Goal: Task Accomplishment & Management: Complete application form

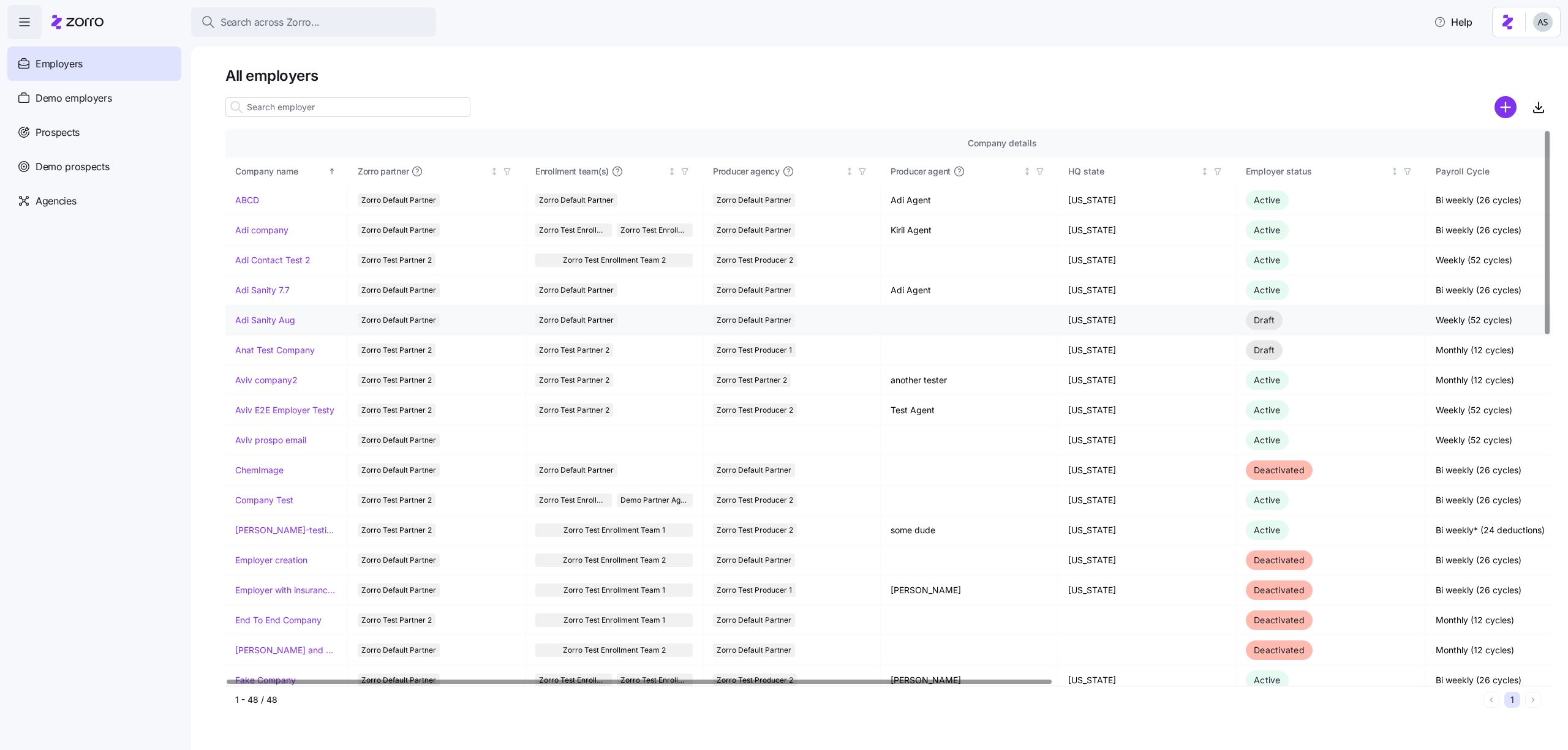
click at [273, 323] on link "Adi Sanity Aug" at bounding box center [266, 320] width 60 height 12
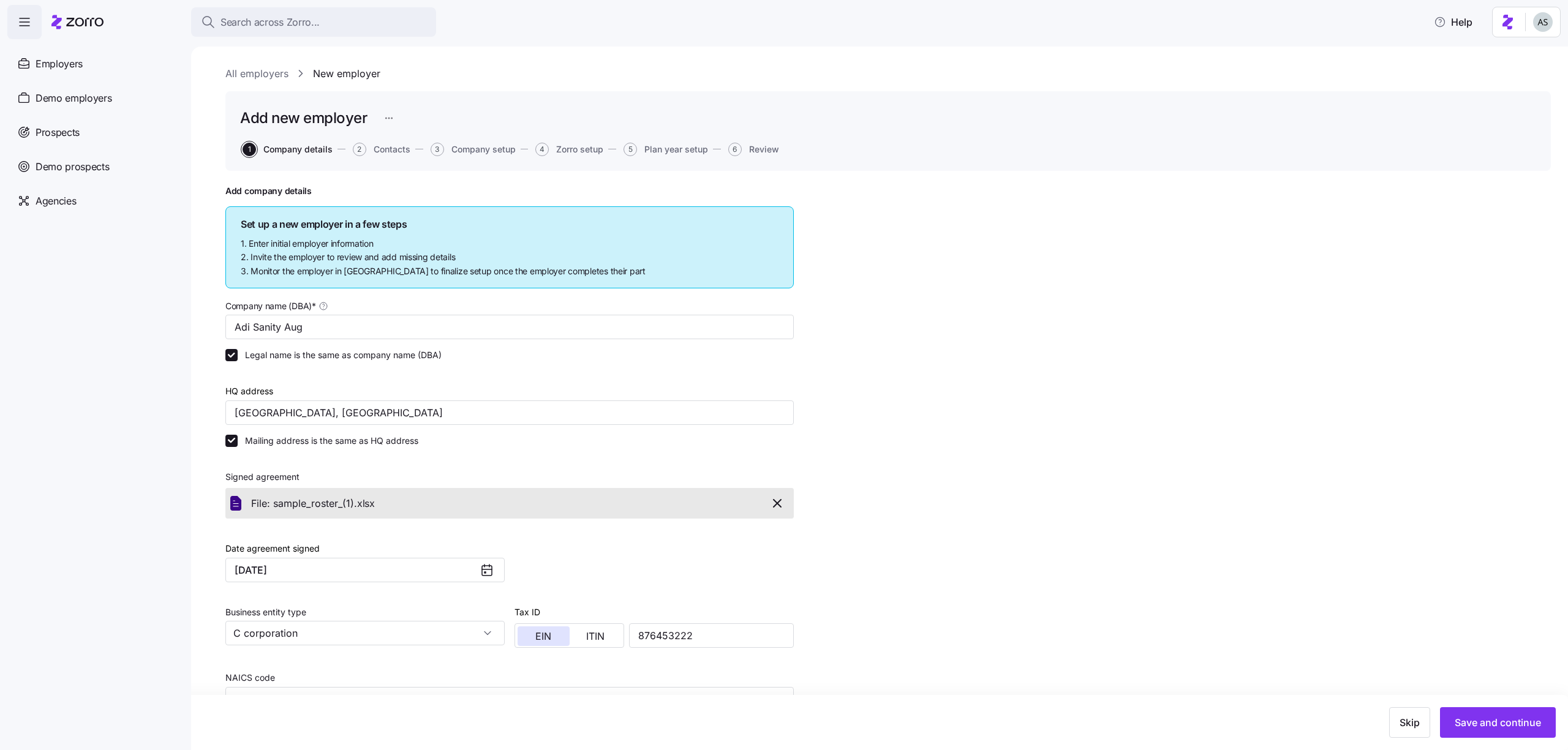
click at [743, 150] on button "6 Review" at bounding box center [753, 149] width 51 height 14
click at [756, 149] on span "Review" at bounding box center [763, 149] width 30 height 9
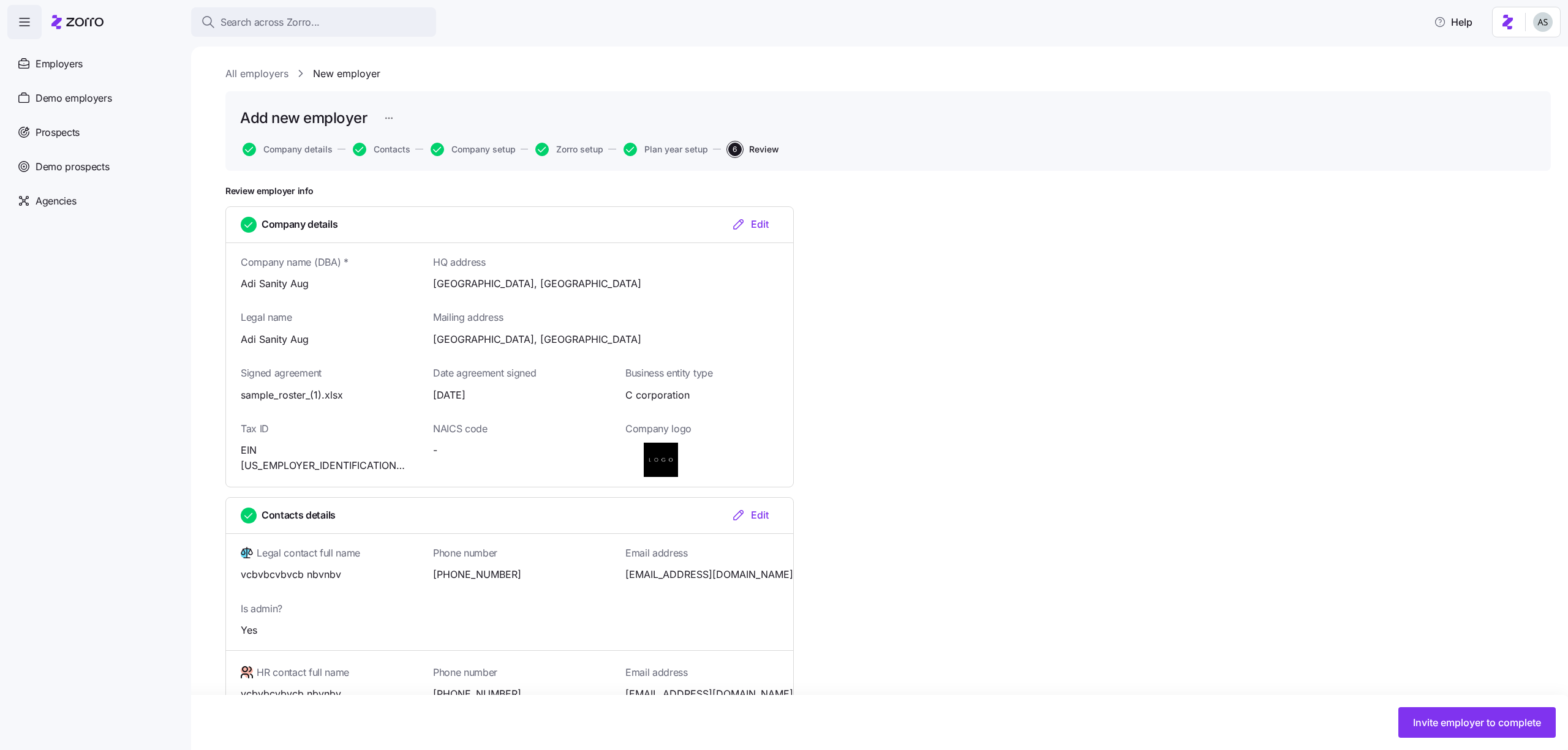
click at [304, 154] on button "Company details" at bounding box center [287, 149] width 90 height 14
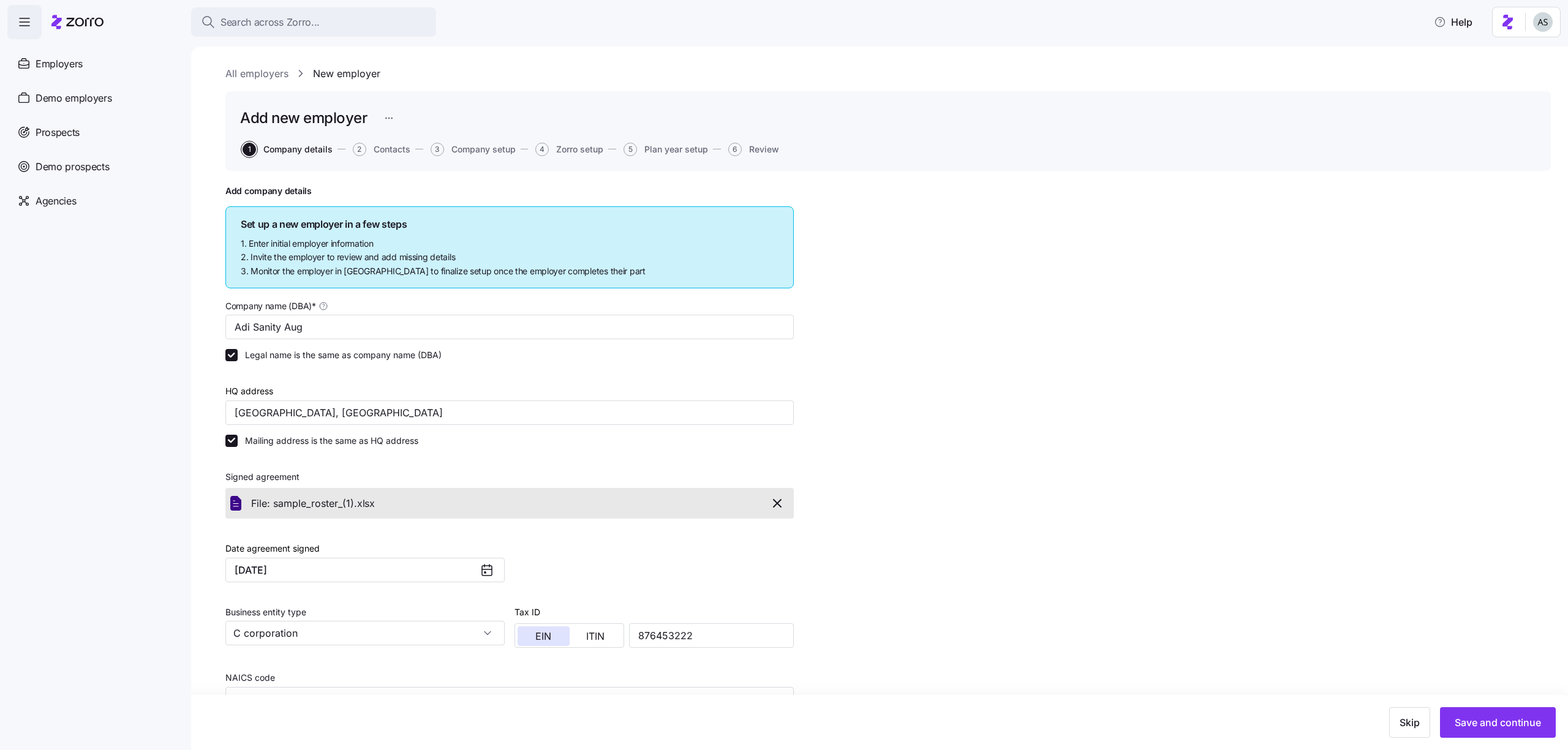
scroll to position [190, 0]
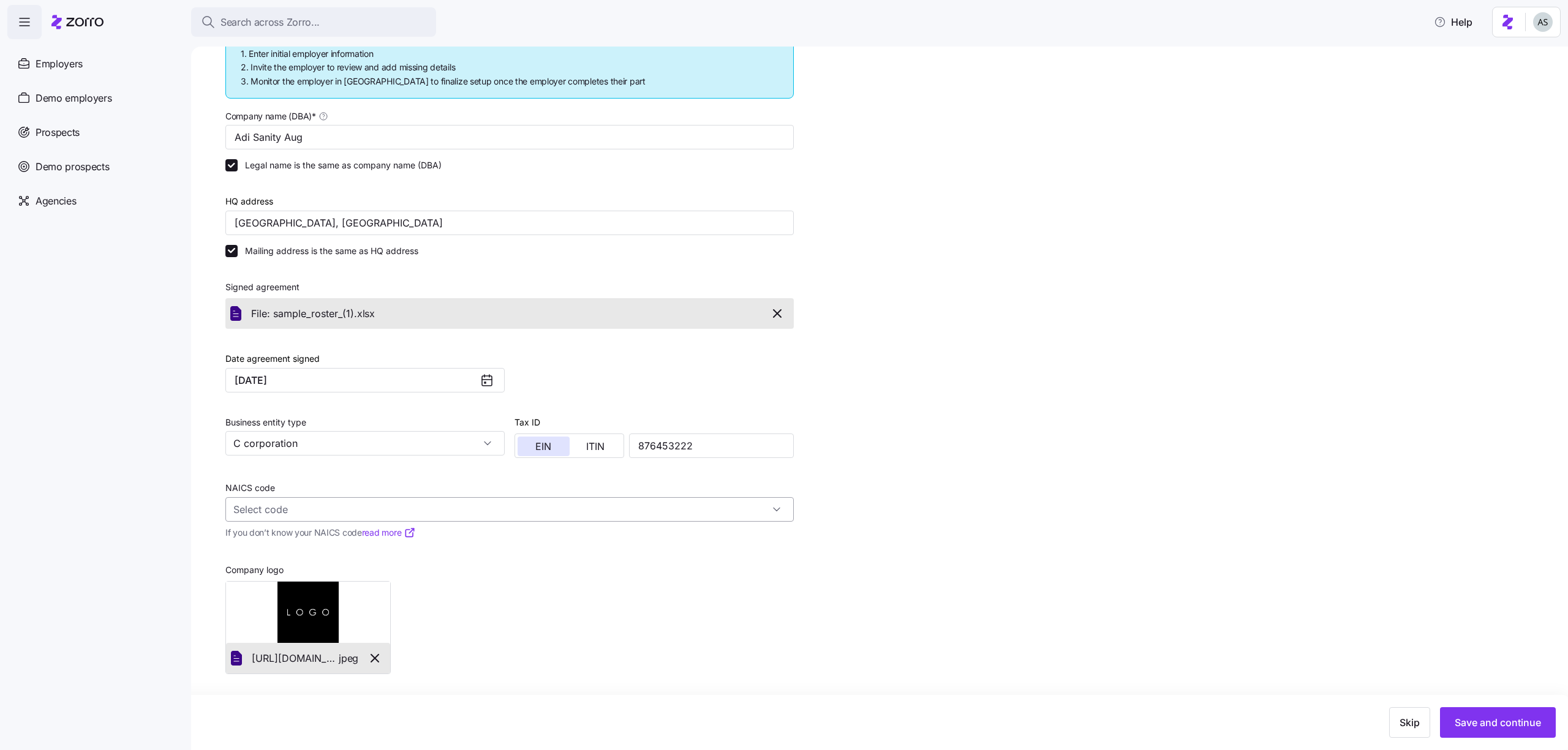
click at [311, 503] on input "NAICS code" at bounding box center [509, 509] width 568 height 24
click at [370, 619] on div "Oilseed and Grain Farming 1111" at bounding box center [510, 628] width 559 height 39
type input "1111 - Oilseed and Grain Farming"
click at [1484, 724] on span "Save and continue" at bounding box center [1497, 722] width 86 height 15
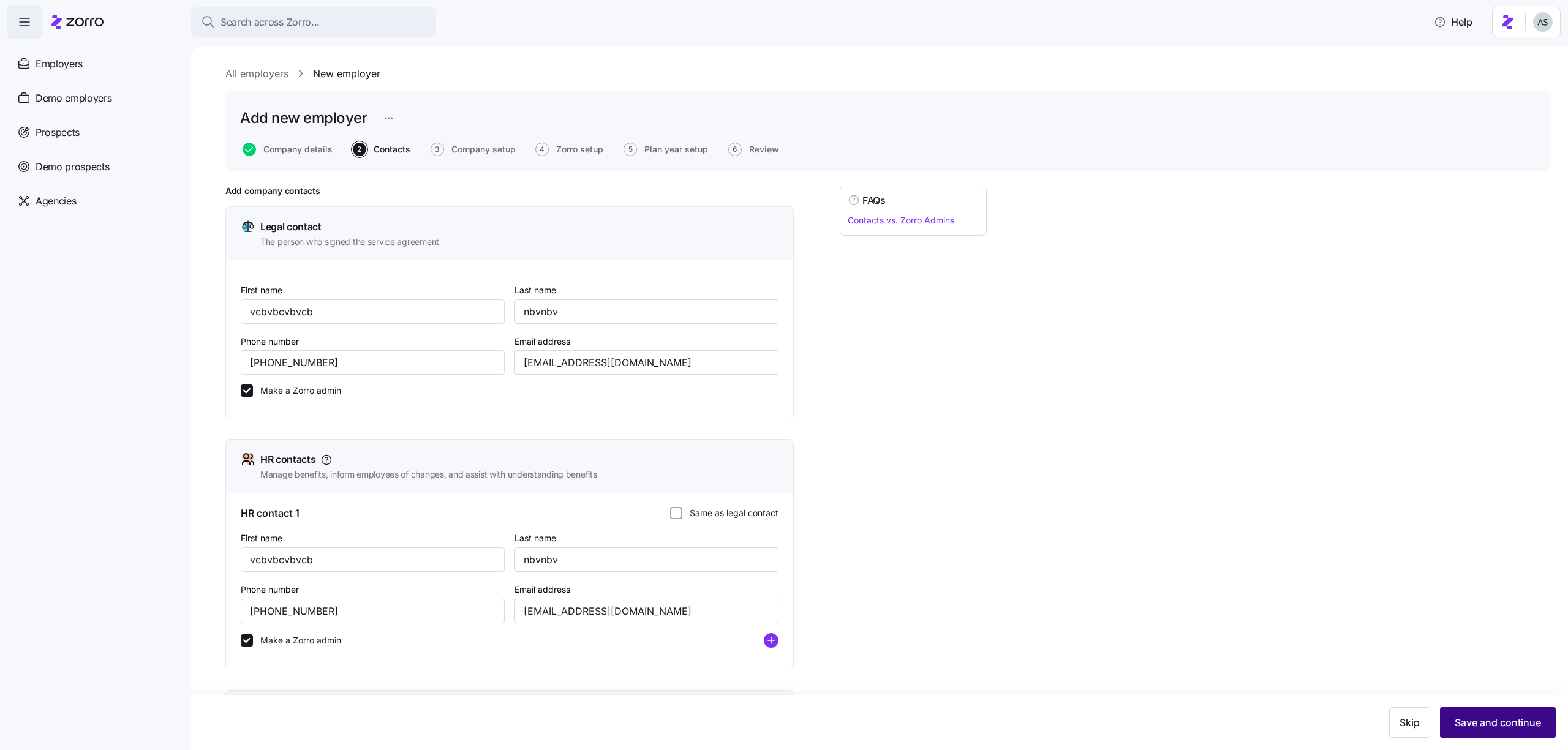
click at [1492, 709] on button "Save and continue" at bounding box center [1497, 722] width 116 height 31
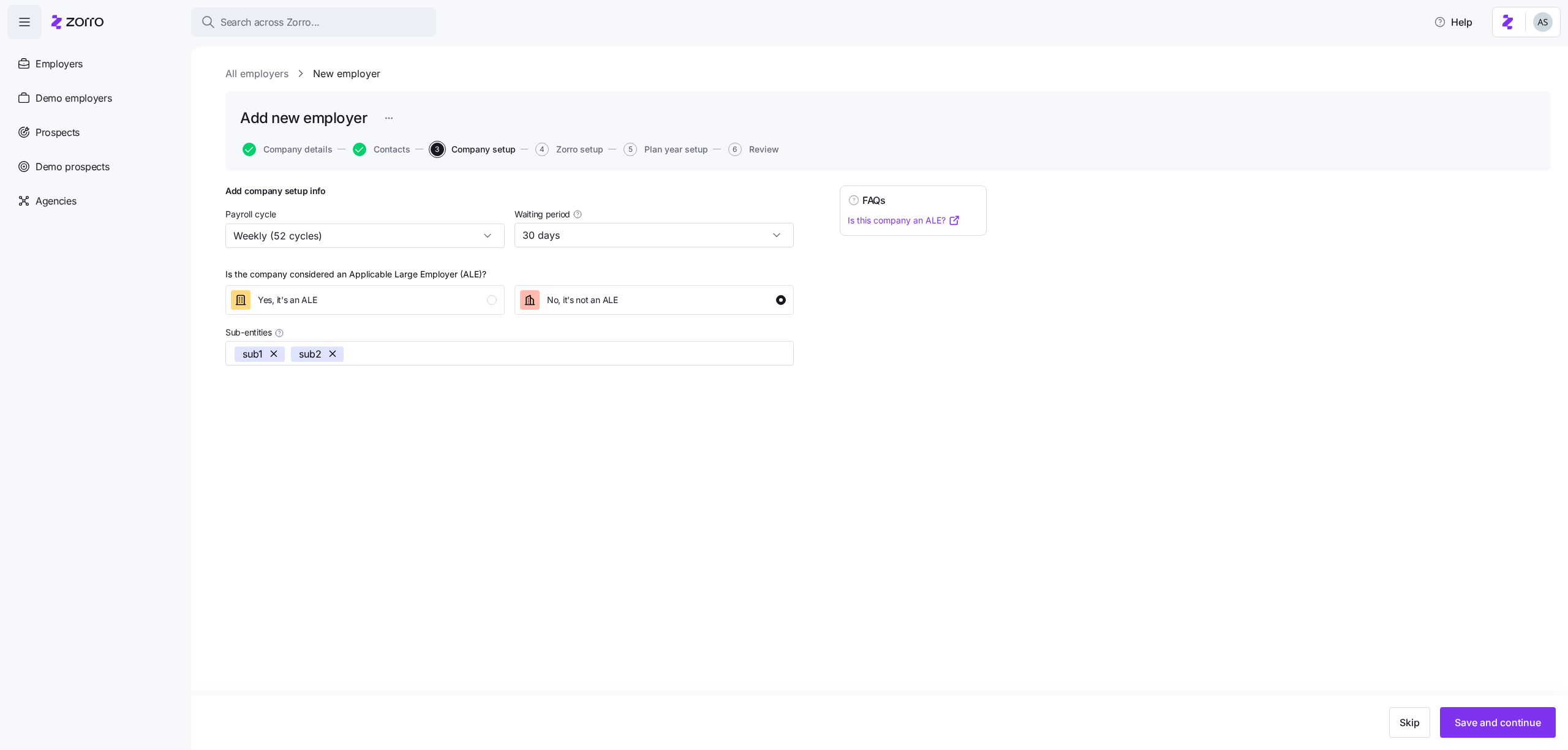
click at [1492, 709] on button "Save and continue" at bounding box center [1497, 722] width 116 height 31
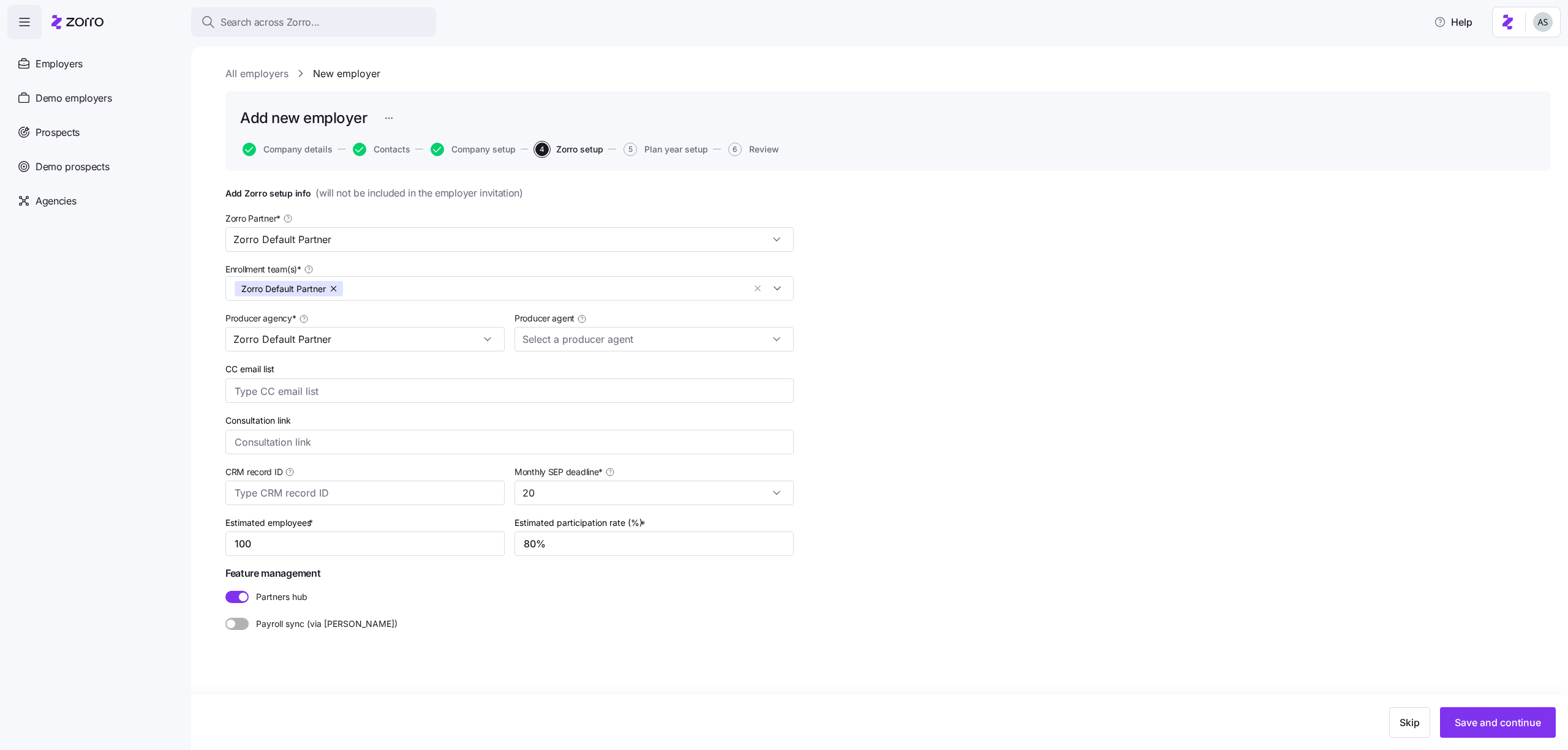
click at [1492, 709] on button "Save and continue" at bounding box center [1497, 722] width 116 height 31
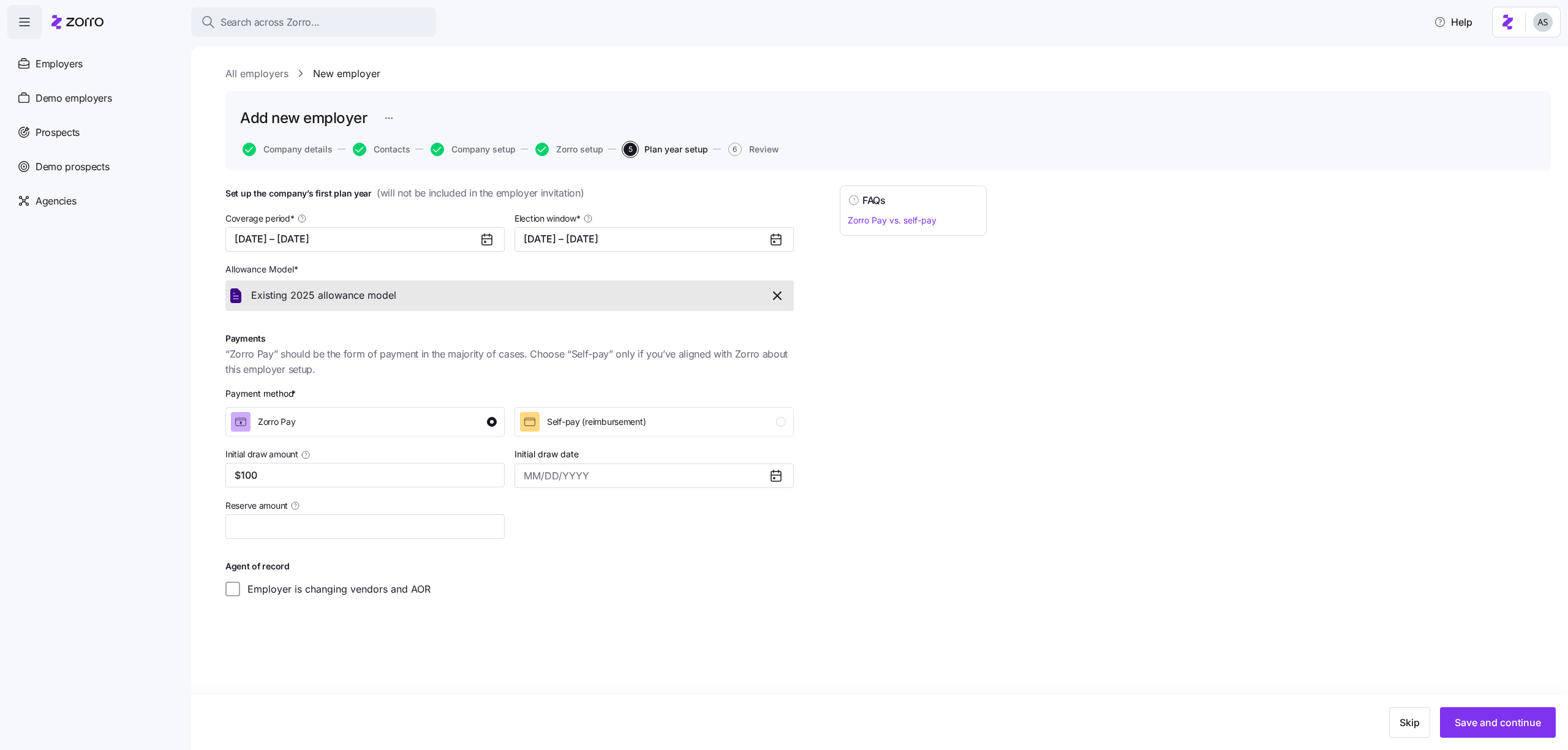
click at [1492, 709] on button "Save and continue" at bounding box center [1497, 722] width 116 height 31
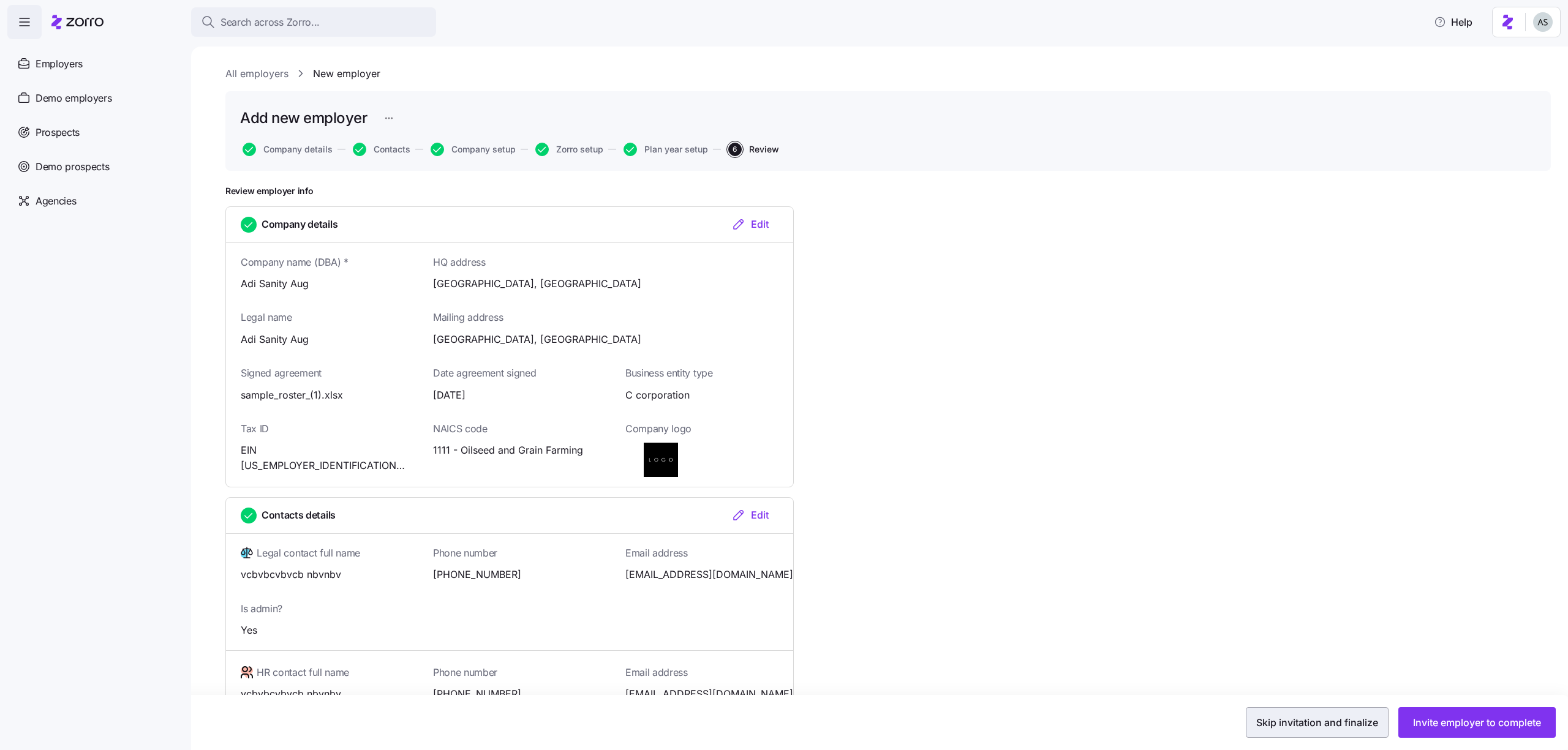
click at [1270, 730] on button "Skip invitation and finalize" at bounding box center [1316, 722] width 142 height 31
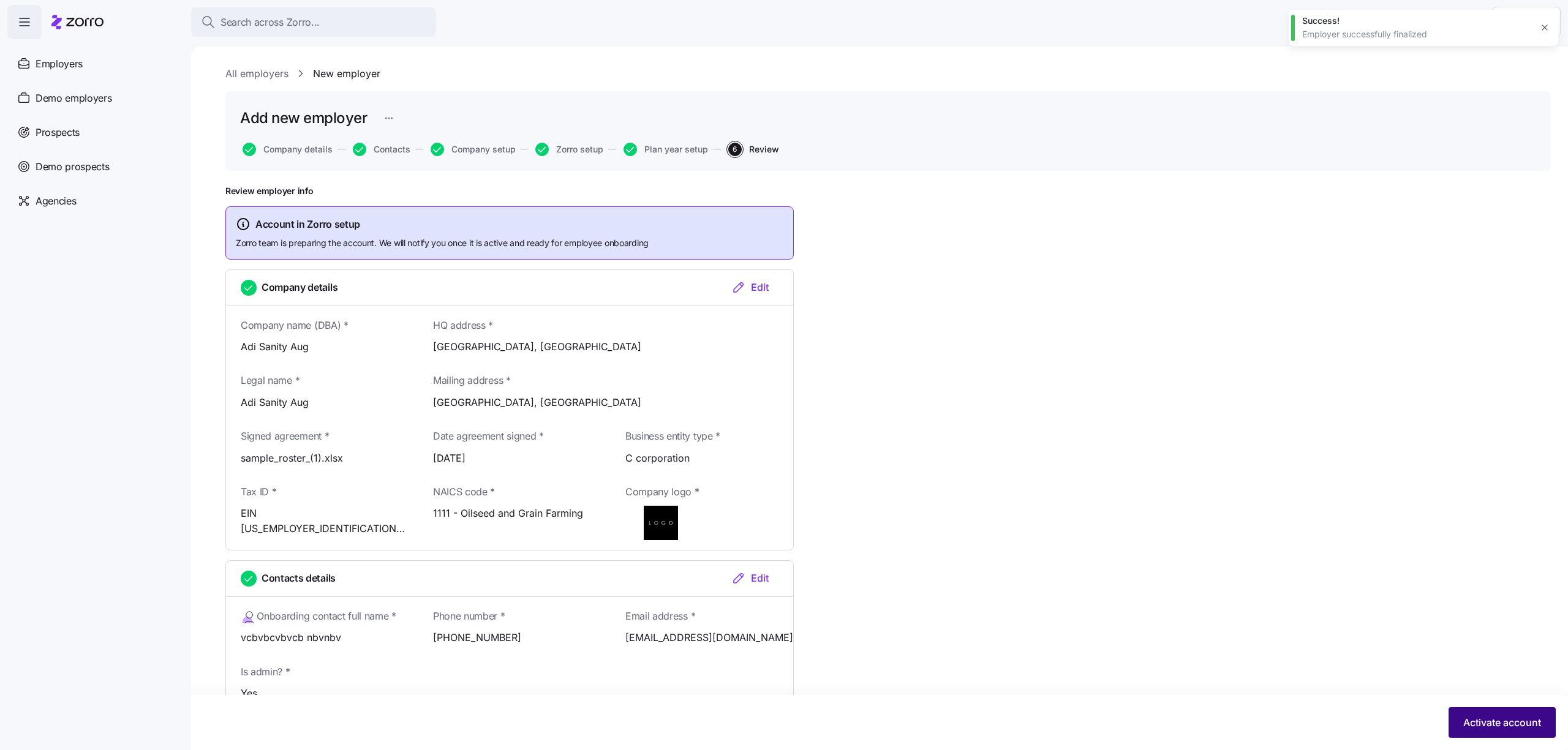
click at [1463, 722] on span "Activate account" at bounding box center [1502, 722] width 78 height 15
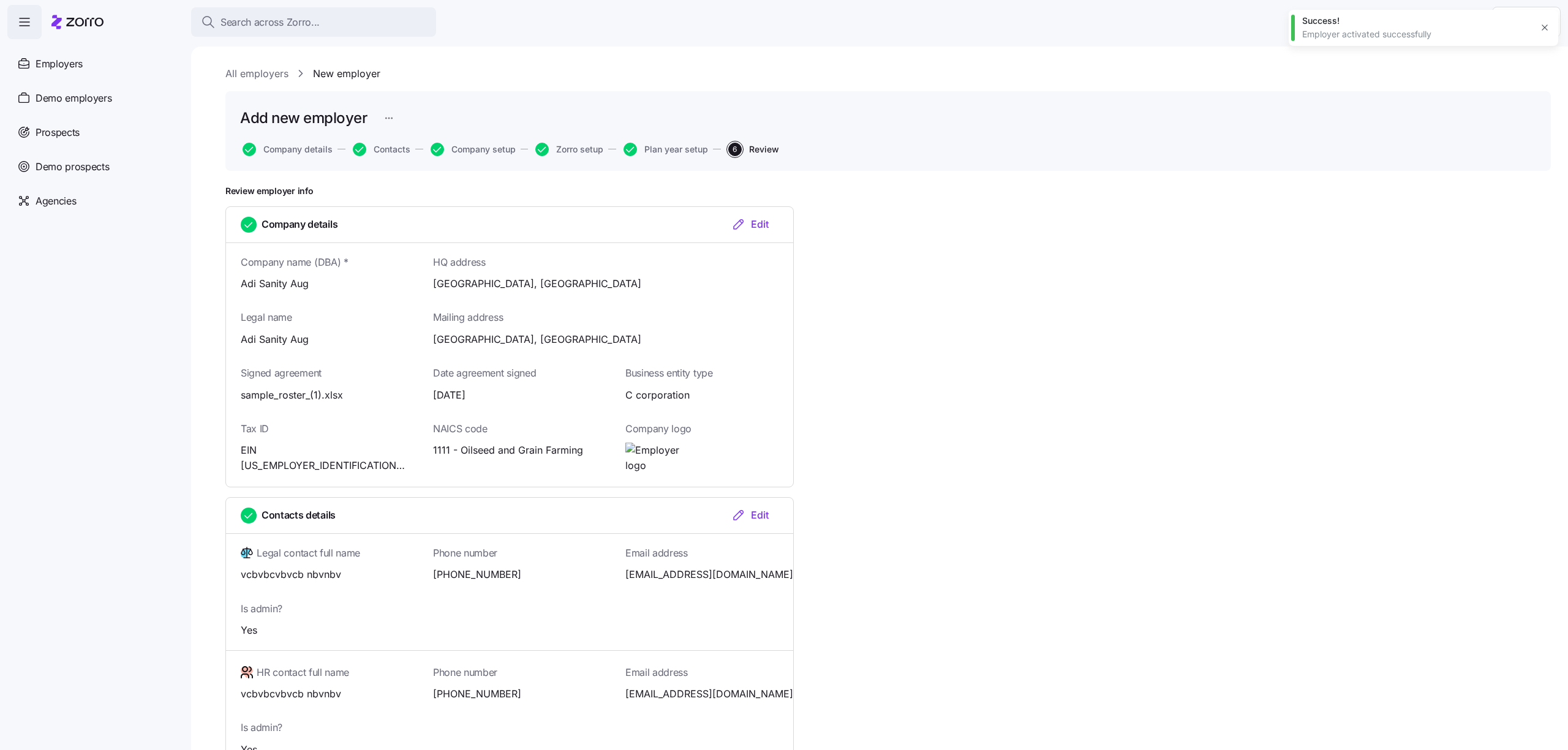
click at [1543, 18] on div "Success! Employer activated successfully" at bounding box center [1423, 28] width 269 height 36
click at [1541, 23] on icon "button" at bounding box center [1544, 27] width 9 height 9
click at [1512, 30] on html "Search across Zorro... Help Employers Demo employers Prospects Demo prospects A…" at bounding box center [784, 371] width 1568 height 742
click at [1518, 73] on div "Log out" at bounding box center [1509, 75] width 47 height 14
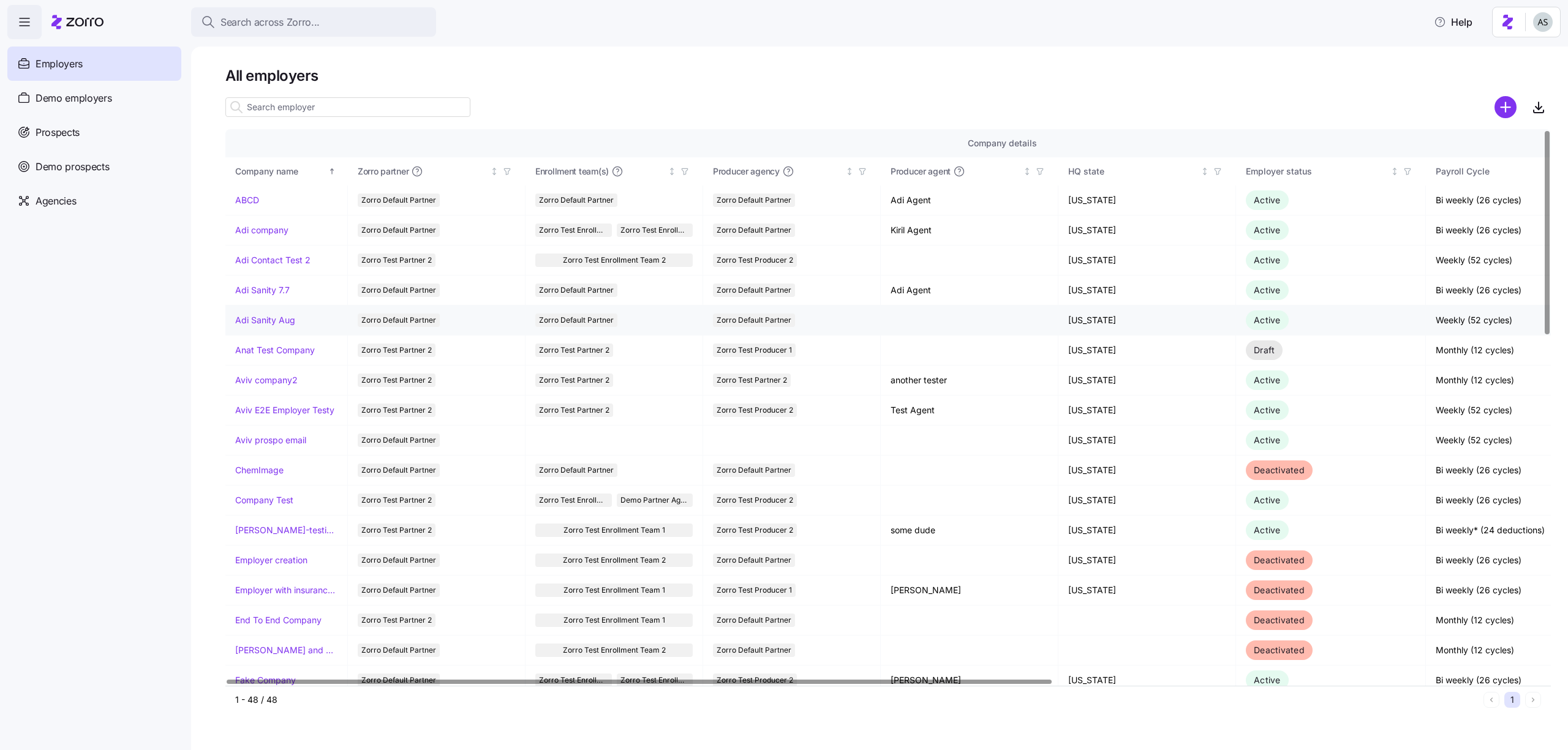
click at [265, 316] on link "Adi Sanity Aug" at bounding box center [266, 320] width 60 height 12
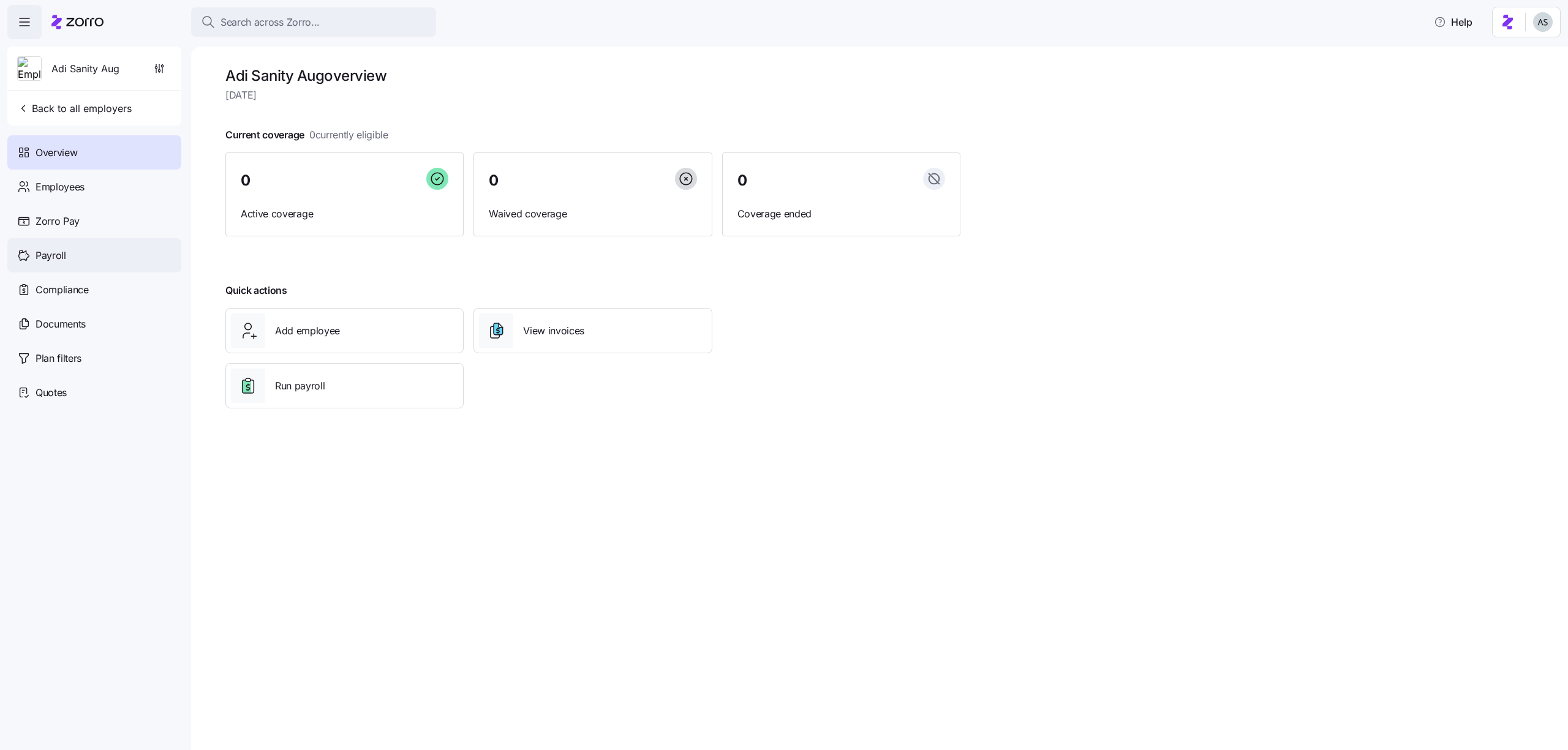
click at [78, 246] on div "Payroll" at bounding box center [95, 255] width 174 height 34
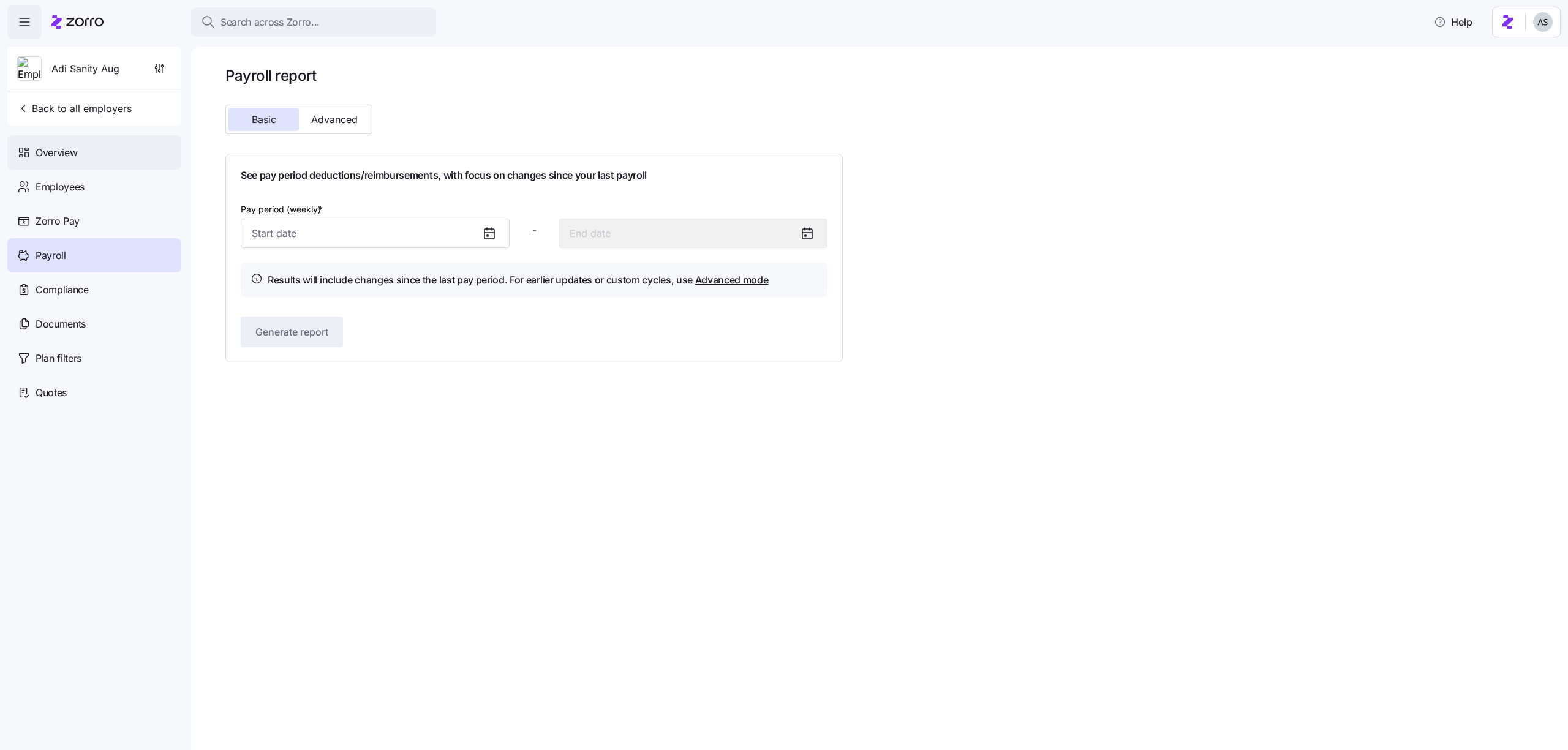
click at [98, 159] on div "Overview" at bounding box center [95, 153] width 174 height 34
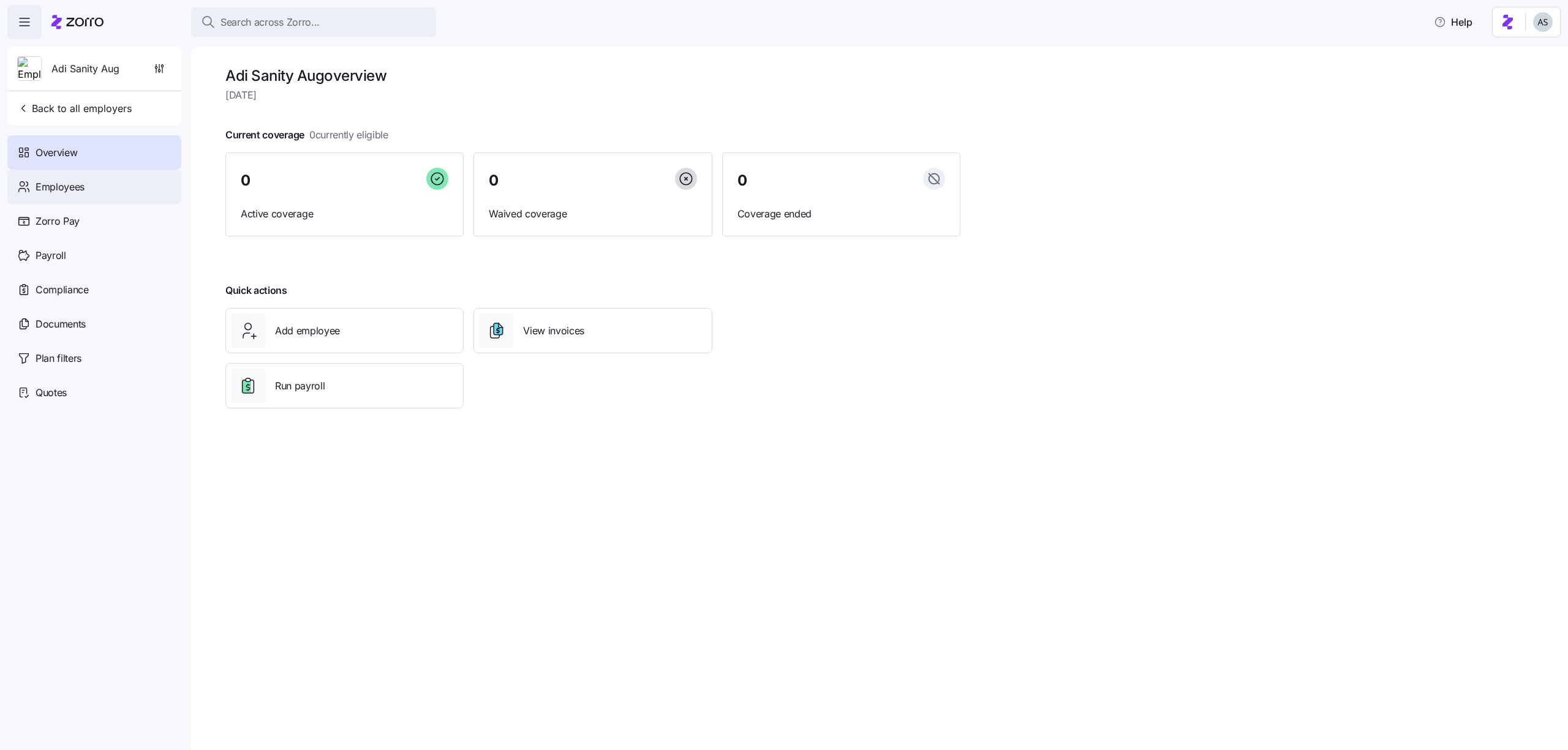
click at [96, 176] on div "Employees" at bounding box center [95, 187] width 174 height 34
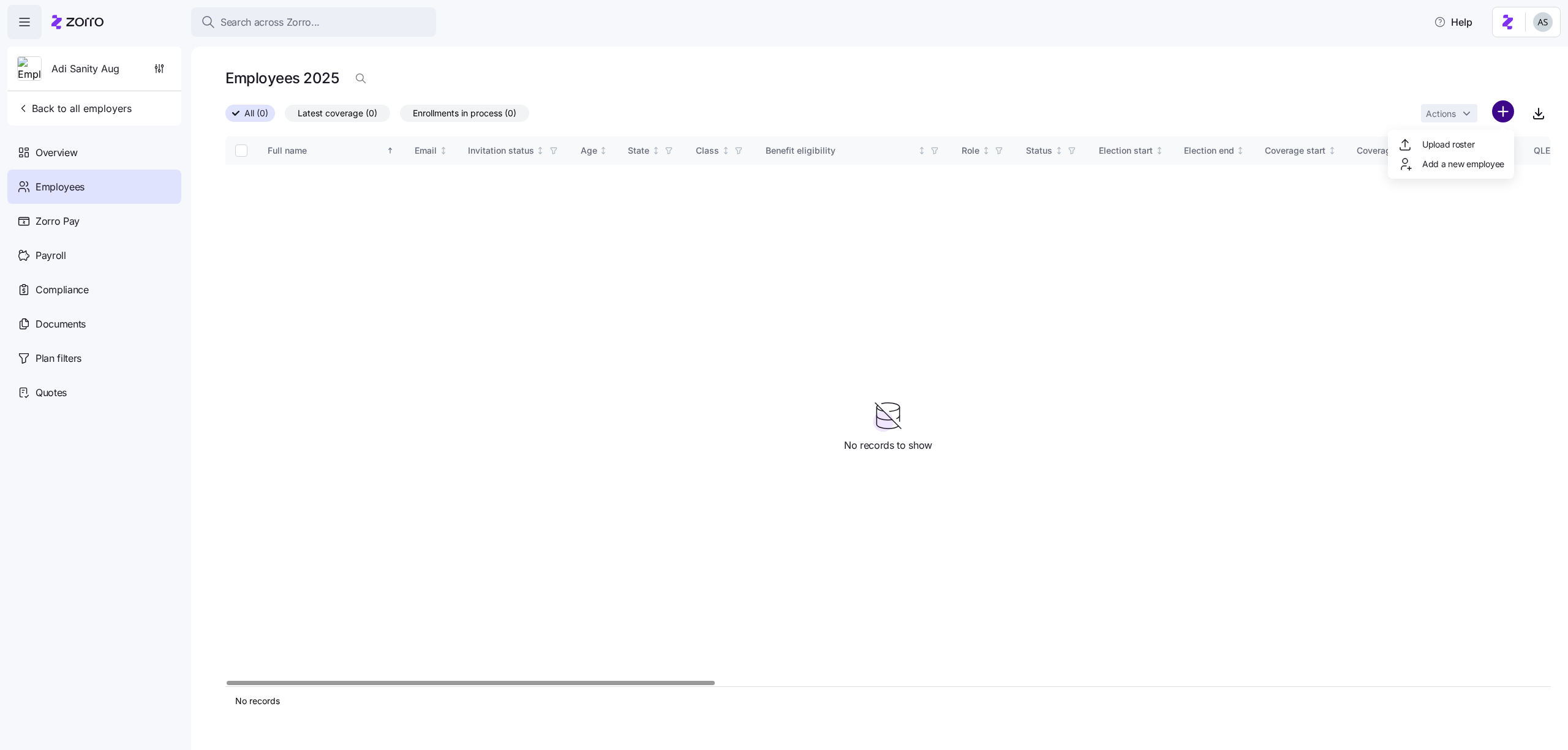
click at [1496, 117] on html "Search across Zorro... Help Adi Sanity Aug Back to all employers Overview Emplo…" at bounding box center [784, 371] width 1568 height 742
click at [1480, 157] on div "Add a new employee" at bounding box center [1451, 164] width 107 height 15
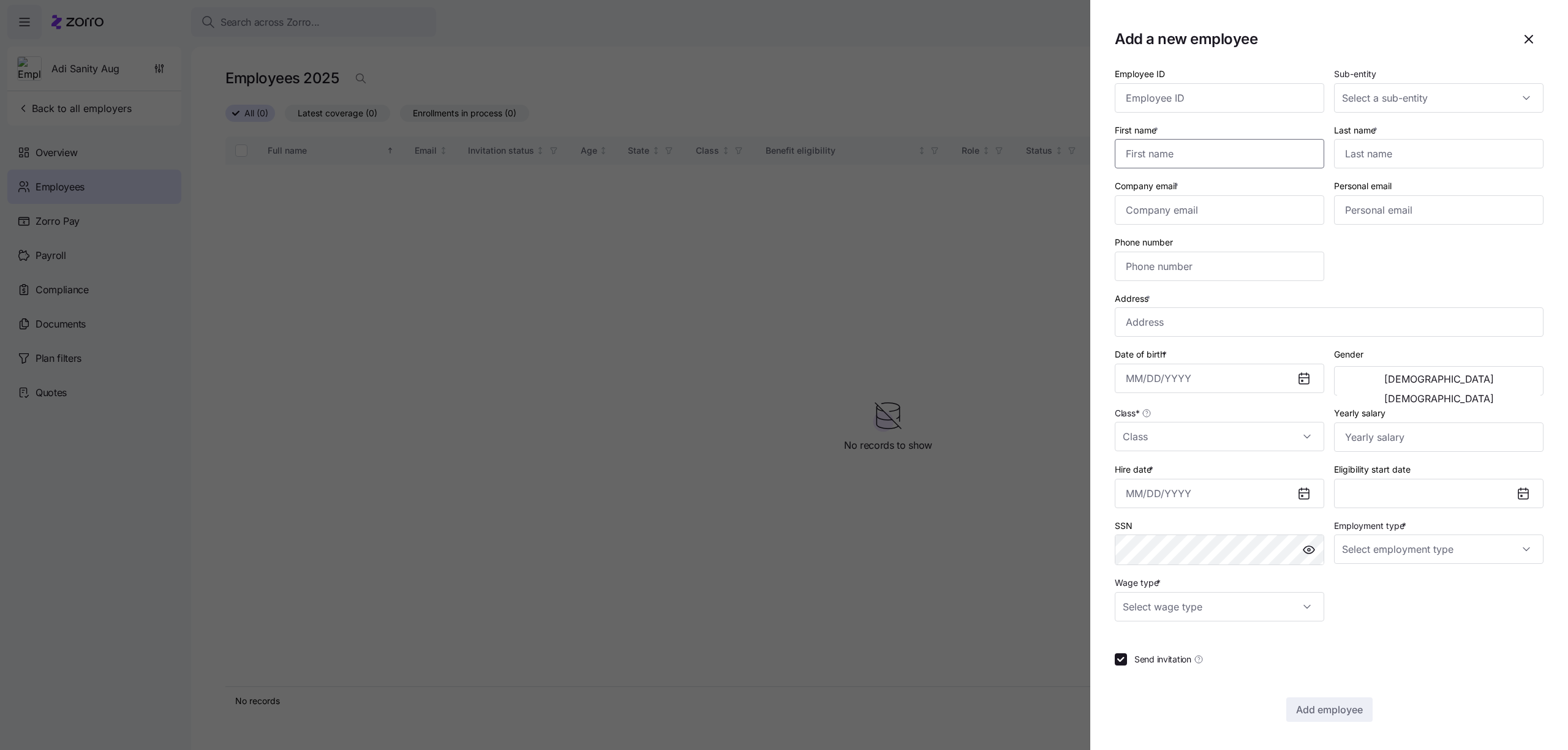
click at [1265, 157] on input "First name *" at bounding box center [1219, 153] width 210 height 29
type input "cvbvbcvb"
click at [1355, 157] on input "Last name *" at bounding box center [1439, 153] width 210 height 29
type input "cvbcvbc"
click at [1243, 203] on input "Company email *" at bounding box center [1219, 210] width 210 height 29
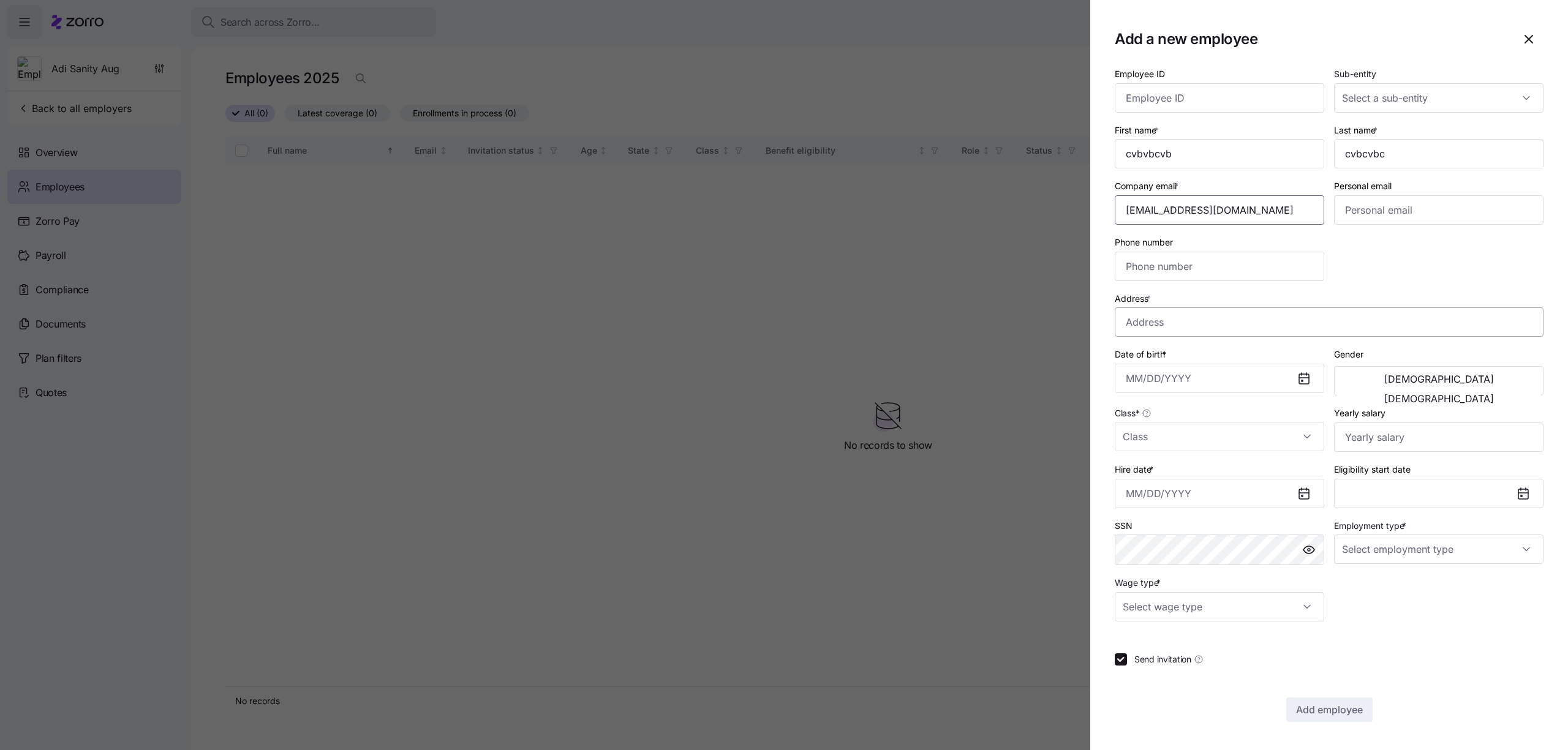
type input "[EMAIL_ADDRESS][DOMAIN_NAME]"
click at [1218, 315] on input "Address *" at bounding box center [1328, 322] width 429 height 29
type input "[GEOGRAPHIC_DATA], [GEOGRAPHIC_DATA]"
click at [1195, 389] on input "Date of birth *" at bounding box center [1219, 378] width 210 height 29
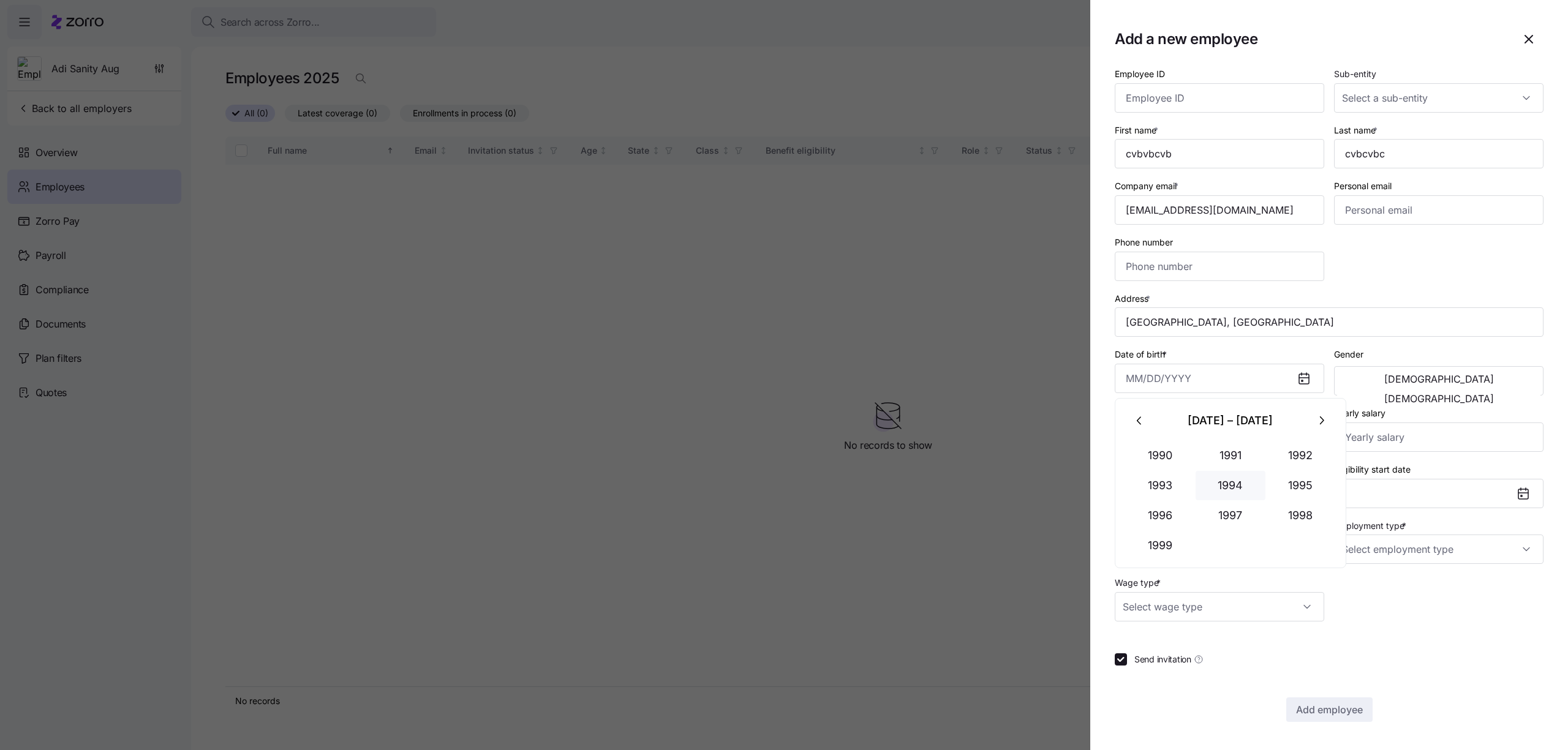
click at [1239, 491] on button "1994" at bounding box center [1230, 485] width 70 height 29
click at [1239, 491] on button "May" at bounding box center [1230, 485] width 70 height 29
click at [1239, 491] on button "28" at bounding box center [1231, 479] width 29 height 29
type input "[DATE]"
click at [1393, 380] on span "[DEMOGRAPHIC_DATA]" at bounding box center [1439, 378] width 110 height 9
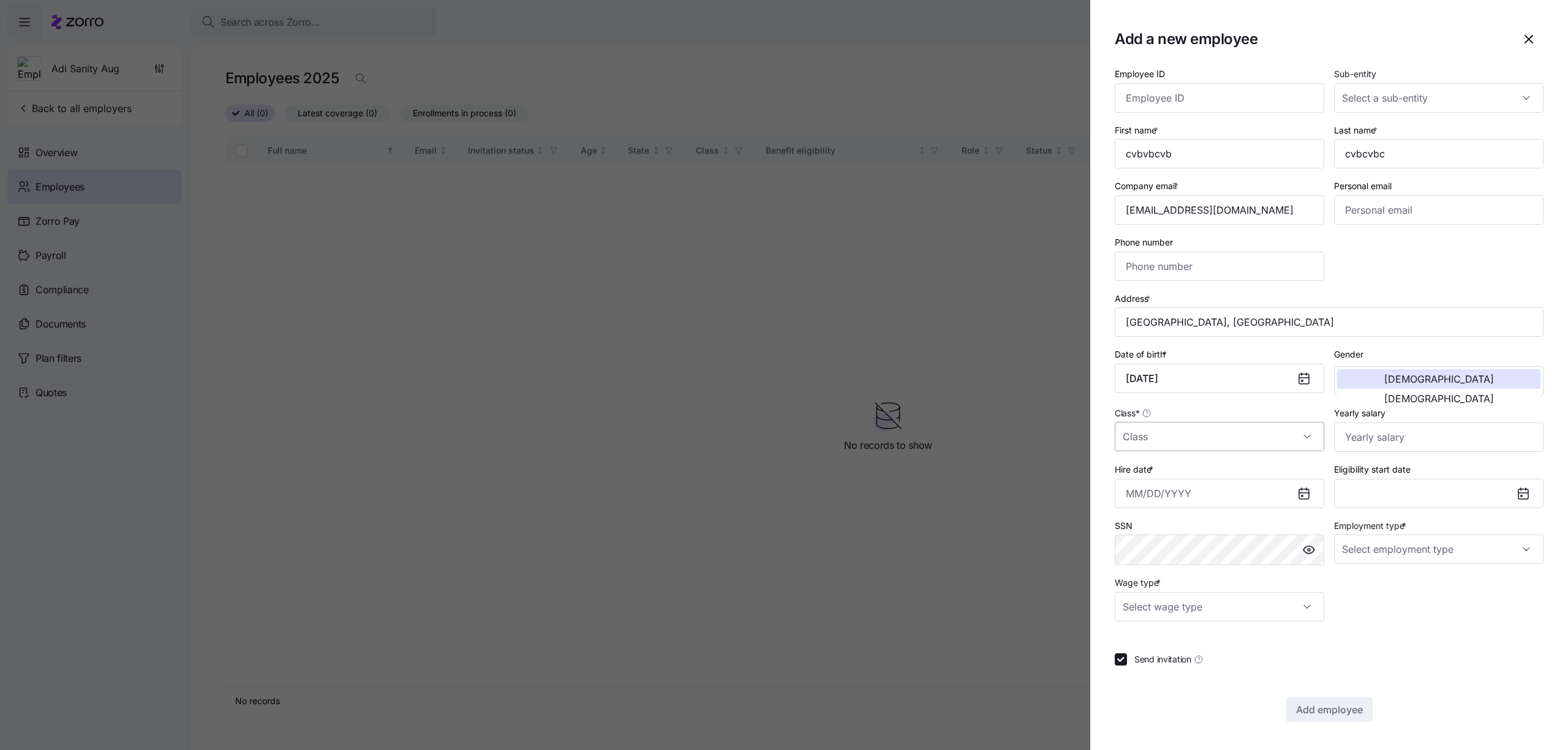
click at [1272, 441] on input "Class *" at bounding box center [1219, 436] width 210 height 29
click at [1250, 469] on div "class1" at bounding box center [1219, 474] width 199 height 26
type input "class1"
click at [1241, 497] on input "Hire date *" at bounding box center [1219, 493] width 210 height 29
click at [1232, 690] on button "21" at bounding box center [1231, 684] width 29 height 29
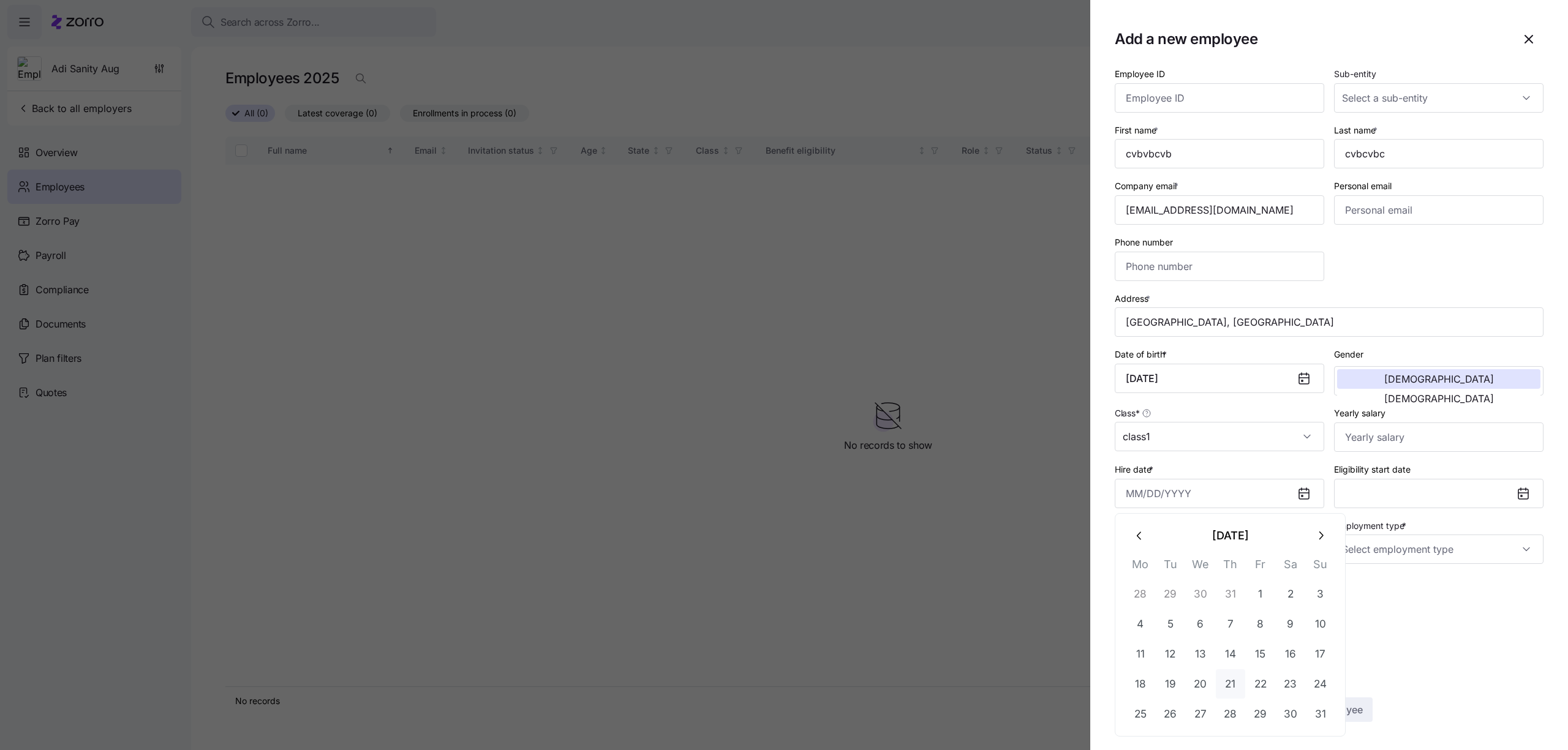
type input "[DATE]"
click at [1368, 560] on input "Employment type *" at bounding box center [1439, 549] width 210 height 29
click at [1364, 616] on span "Part Time" at bounding box center [1368, 612] width 39 height 14
type input "Part Time"
click at [1244, 613] on input "Wage type *" at bounding box center [1219, 607] width 210 height 29
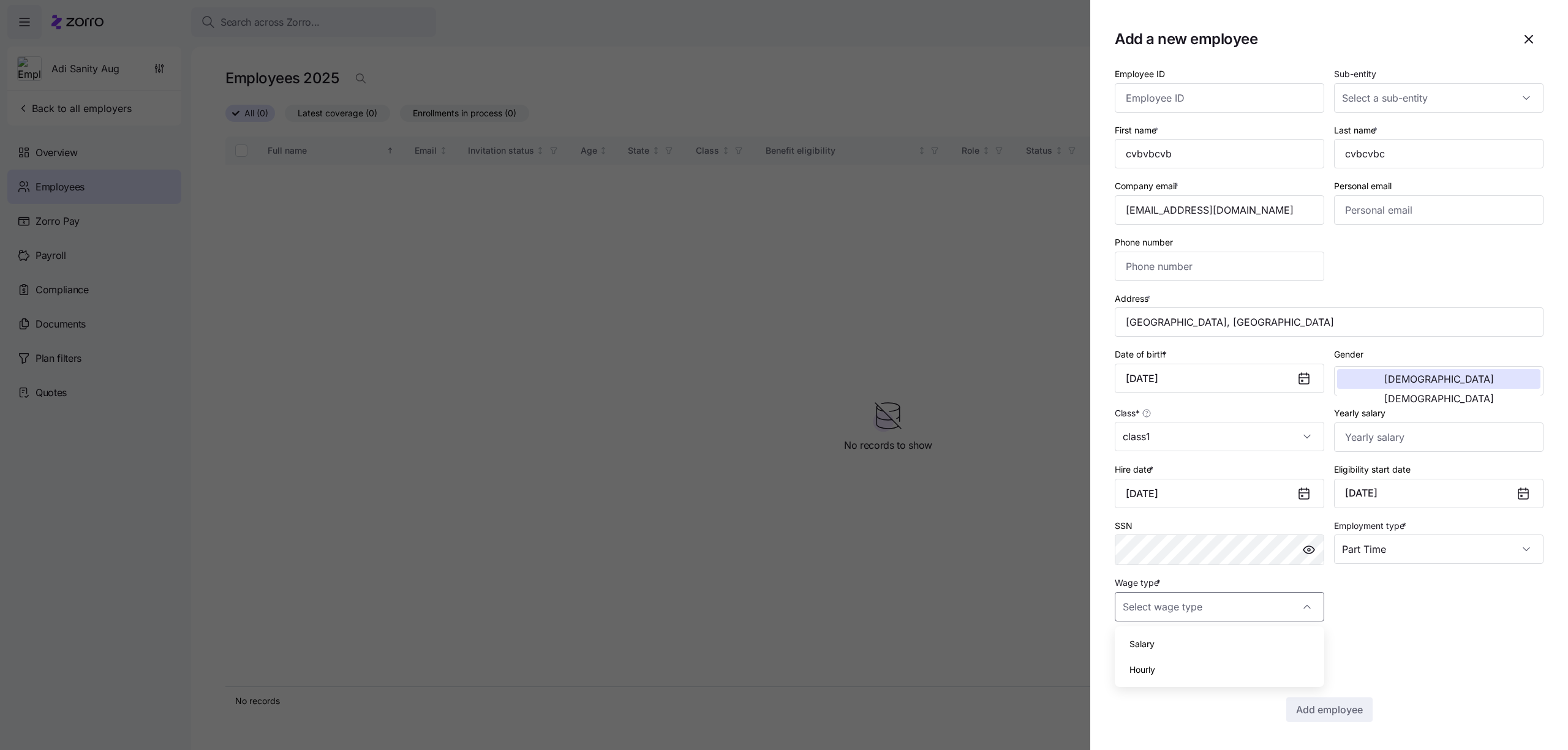
click at [1231, 628] on div "Salary Hourly" at bounding box center [1219, 656] width 210 height 60
click at [1231, 633] on div "Salary" at bounding box center [1219, 644] width 199 height 26
type input "Salary"
click at [1302, 725] on section "Add a new employee Employee ID Sub-entity First name * cvbvbcvb Last name * cvb…" at bounding box center [1329, 375] width 478 height 750
click at [1302, 721] on button "Add employee" at bounding box center [1329, 709] width 86 height 24
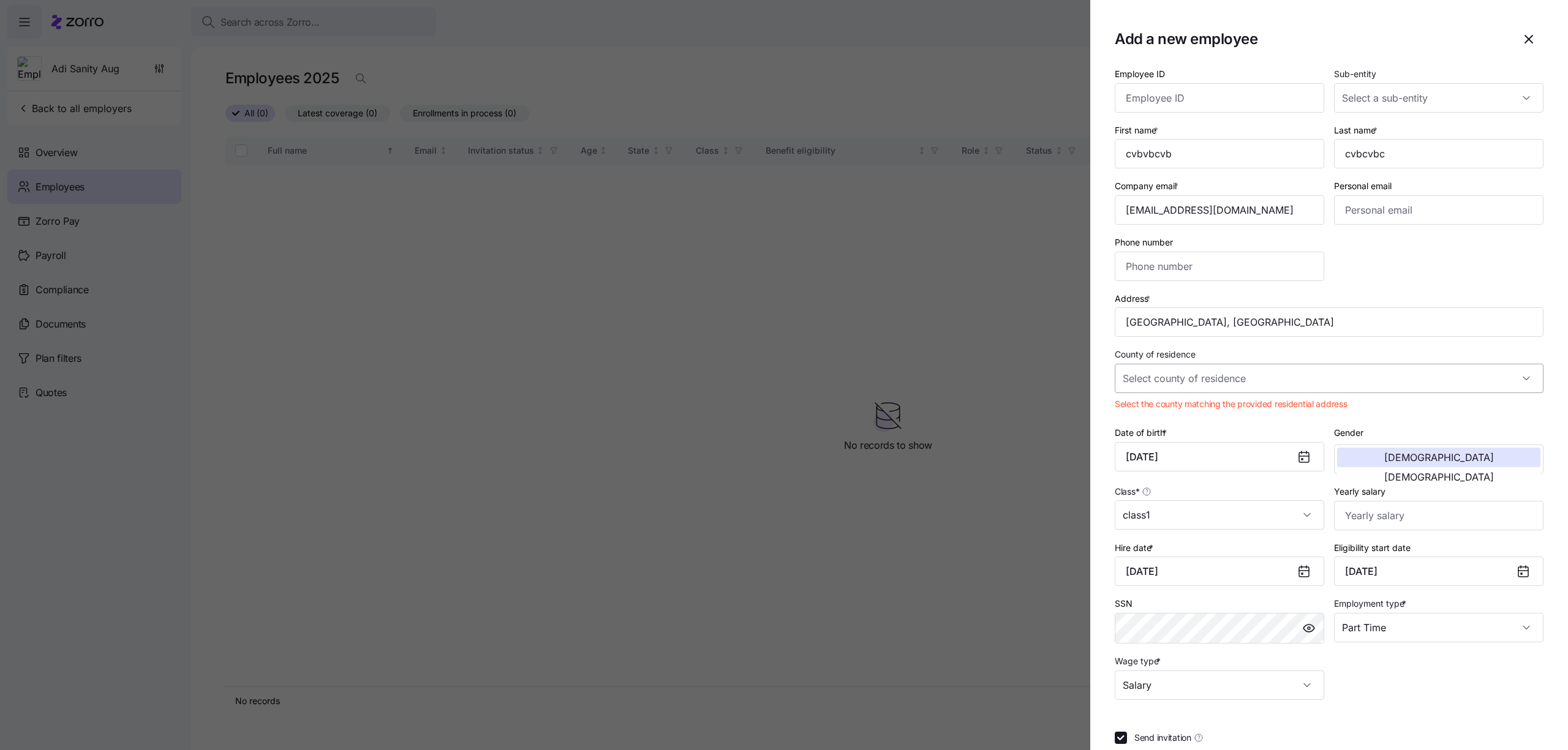
click at [1241, 369] on input "County of residence" at bounding box center [1328, 378] width 429 height 29
click at [1218, 422] on div "[GEOGRAPHIC_DATA], [US_STATE]" at bounding box center [1329, 416] width 419 height 26
type input "[GEOGRAPHIC_DATA], [US_STATE]"
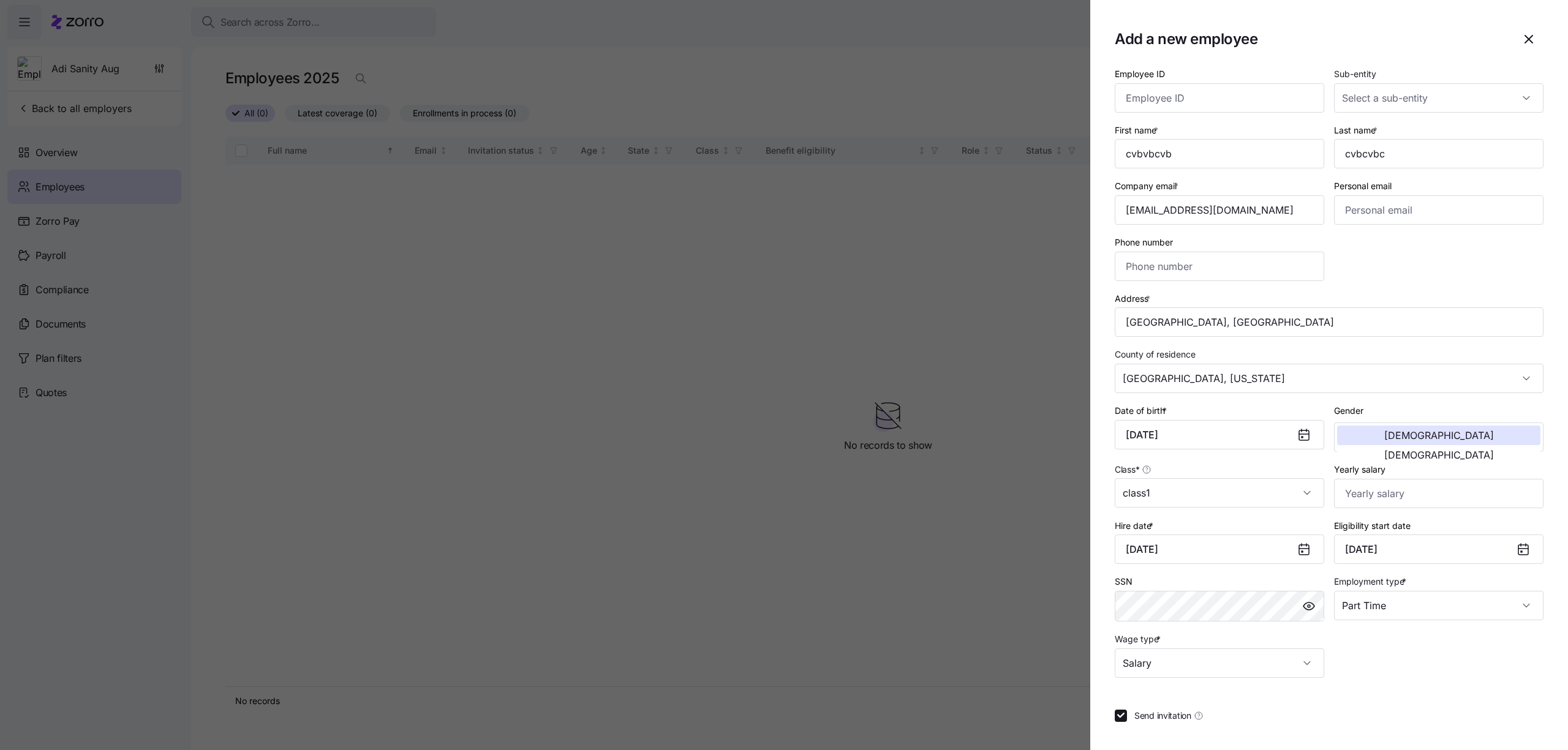
scroll to position [53, 0]
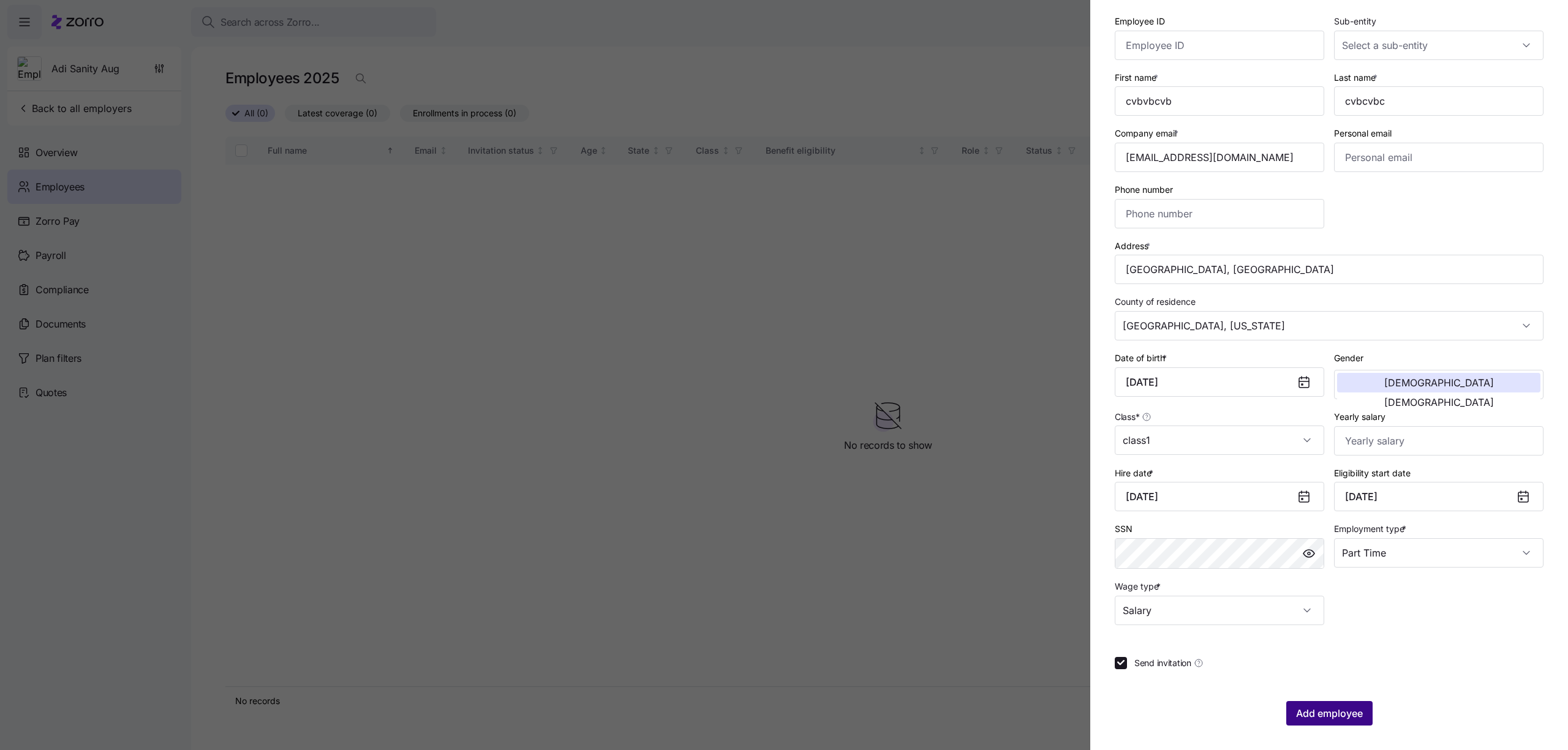
click at [1313, 711] on span "Add employee" at bounding box center [1329, 713] width 66 height 15
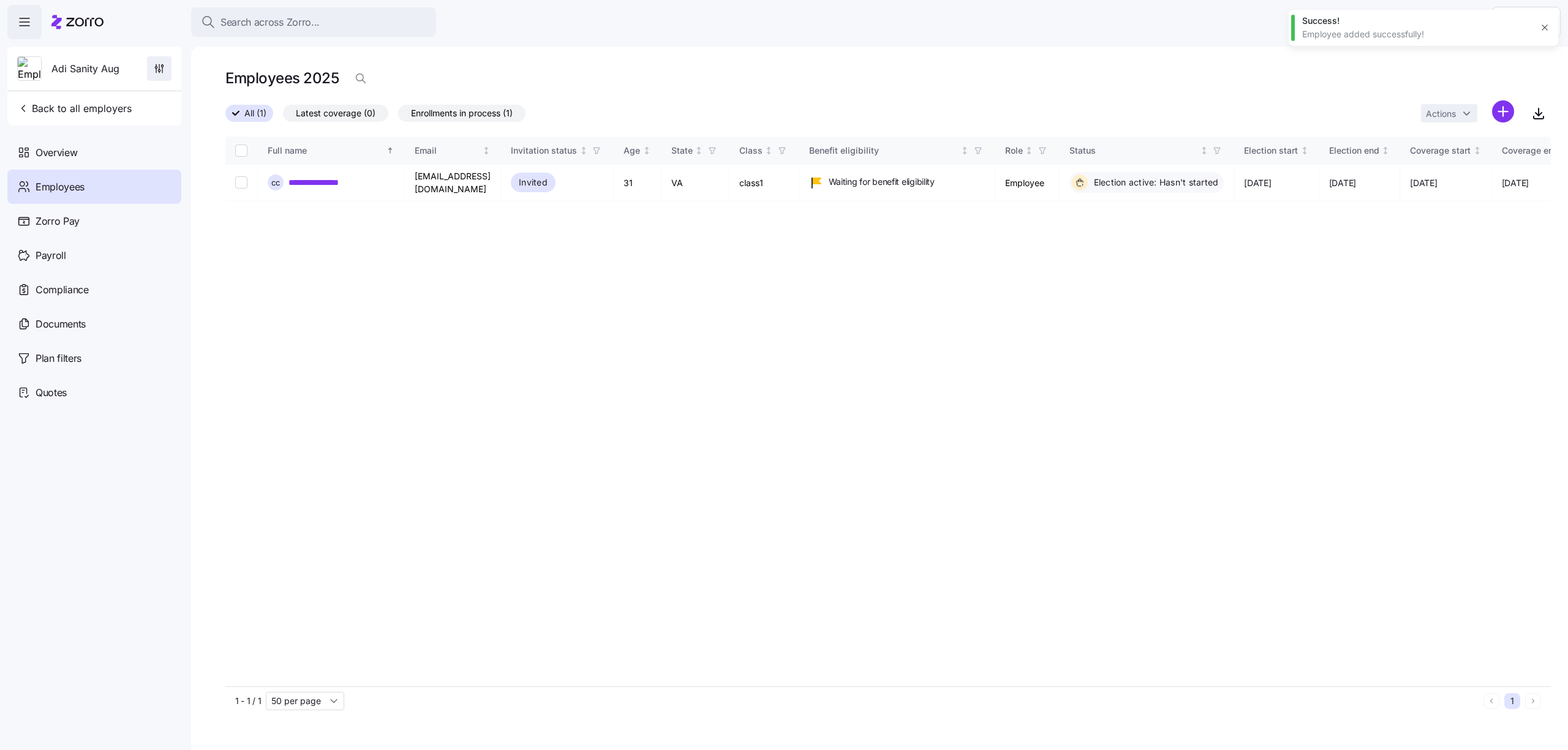
click at [154, 72] on icon "button" at bounding box center [160, 68] width 12 height 12
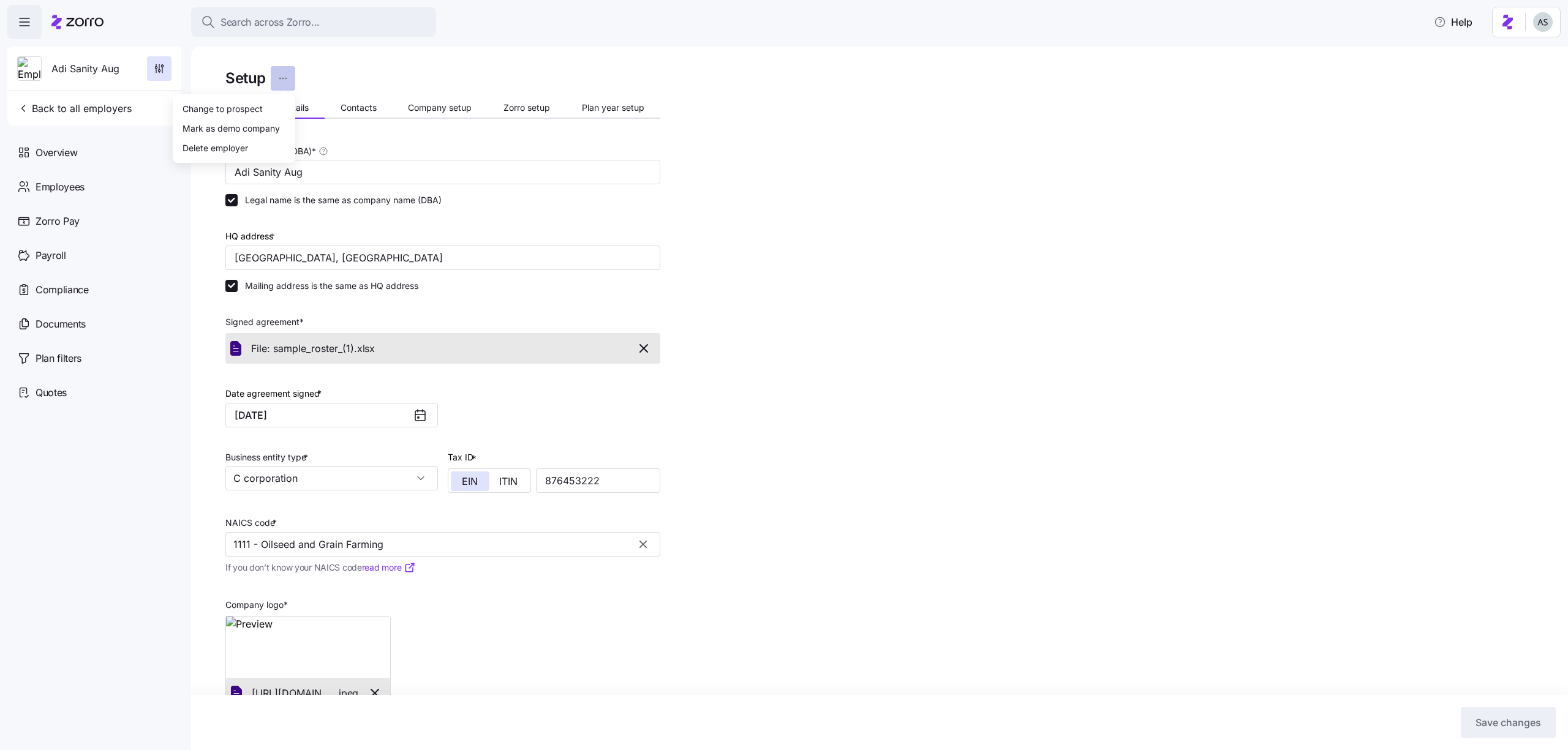
click at [277, 81] on html "Search across Zorro... Help [PERSON_NAME] Aug Back to all employers Overview Em…" at bounding box center [784, 371] width 1568 height 742
click at [266, 107] on div "Change to prospect" at bounding box center [234, 108] width 113 height 20
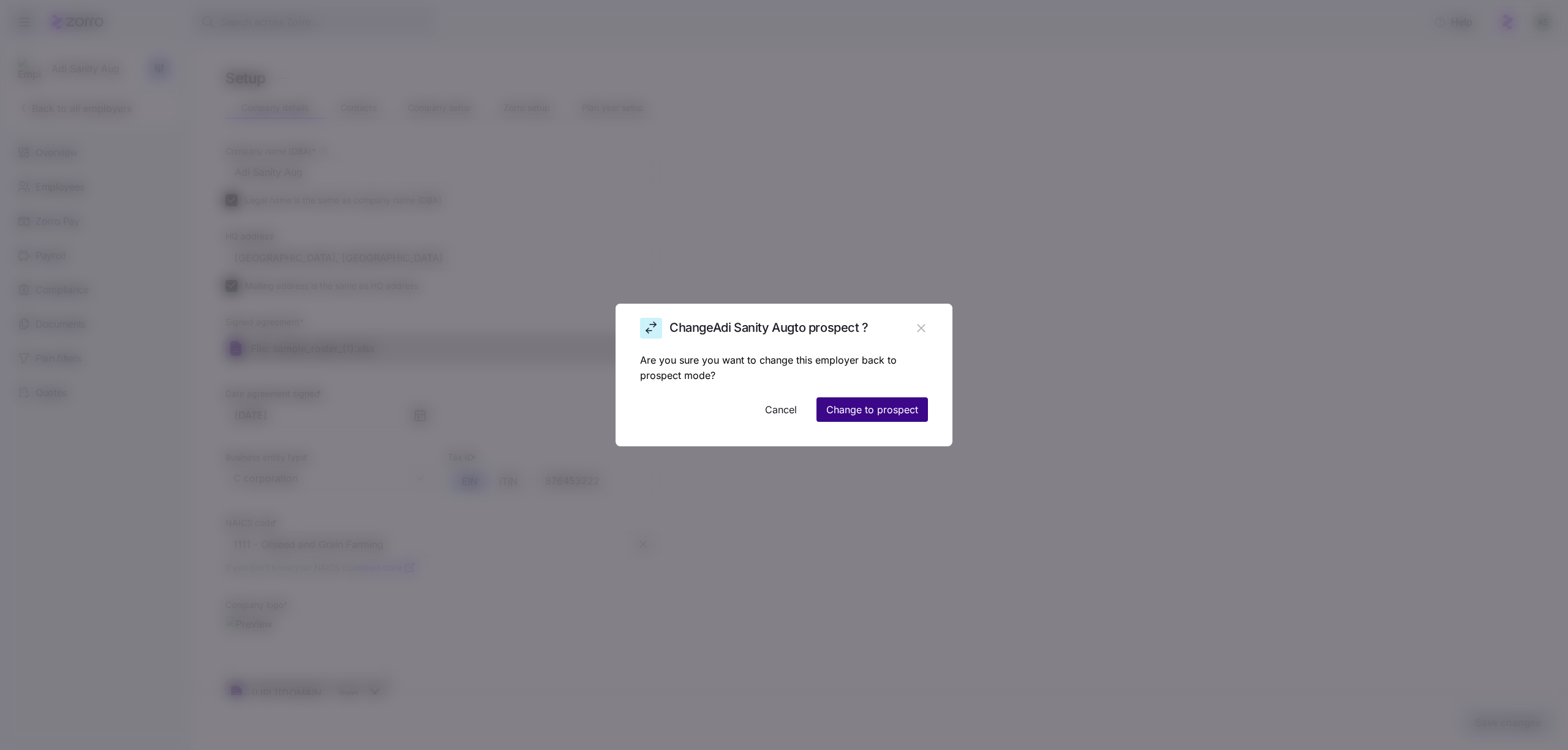
click at [912, 416] on span "Change to prospect" at bounding box center [872, 409] width 92 height 15
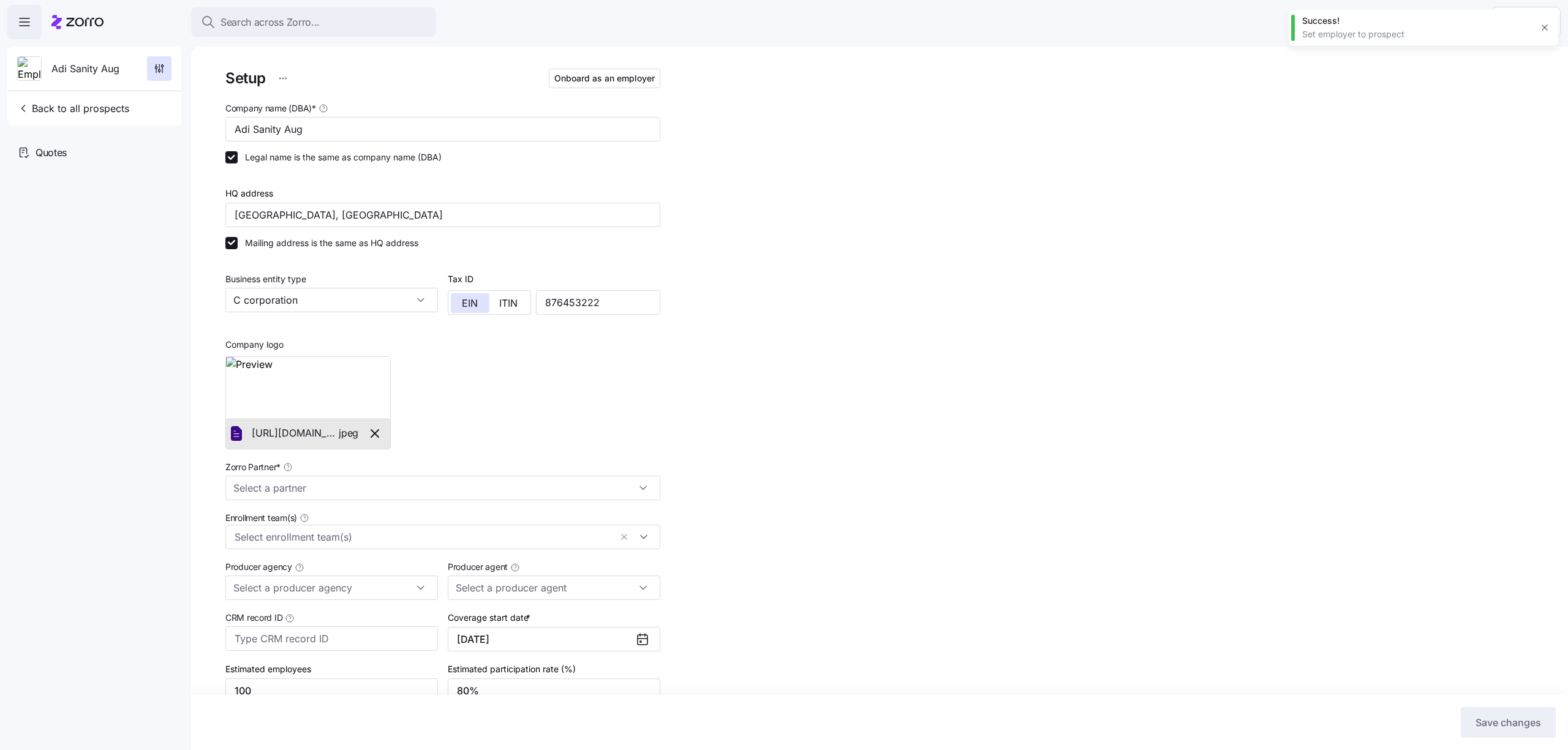
type input "Zorro Default Partner"
click at [57, 33] on div at bounding box center [78, 22] width 52 height 34
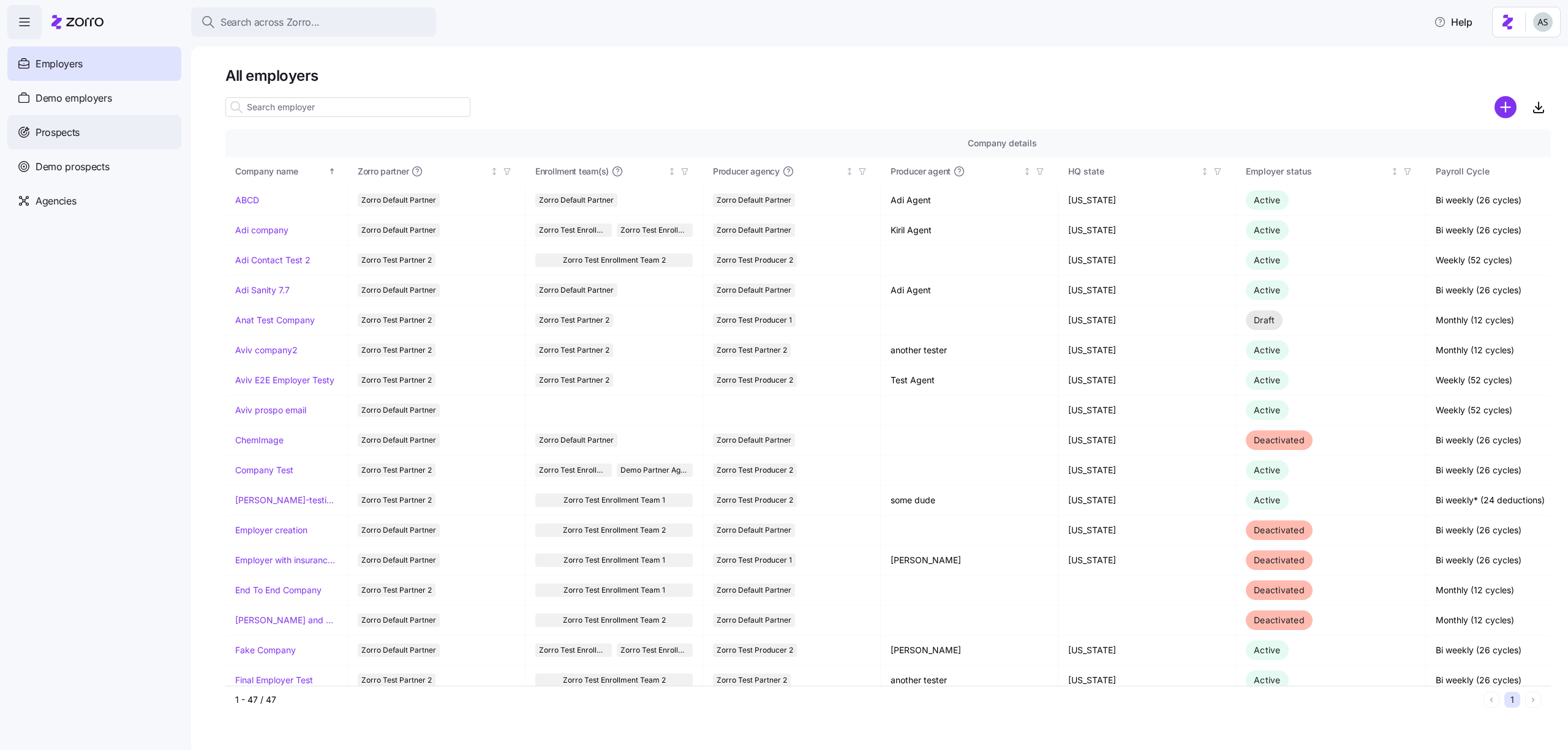
click at [85, 147] on div "Prospects" at bounding box center [95, 132] width 174 height 34
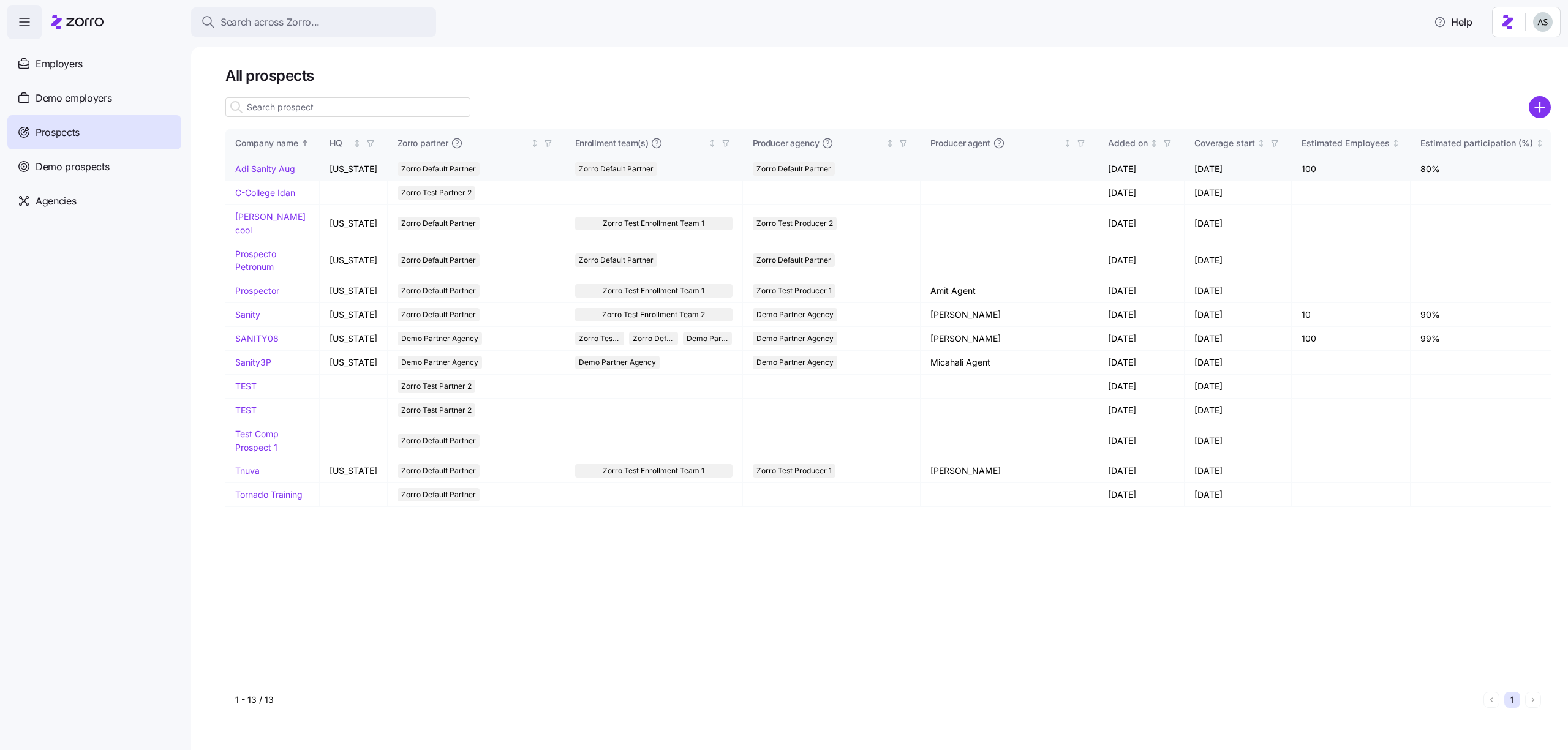
click at [238, 169] on link "Adi Sanity Aug" at bounding box center [266, 169] width 60 height 10
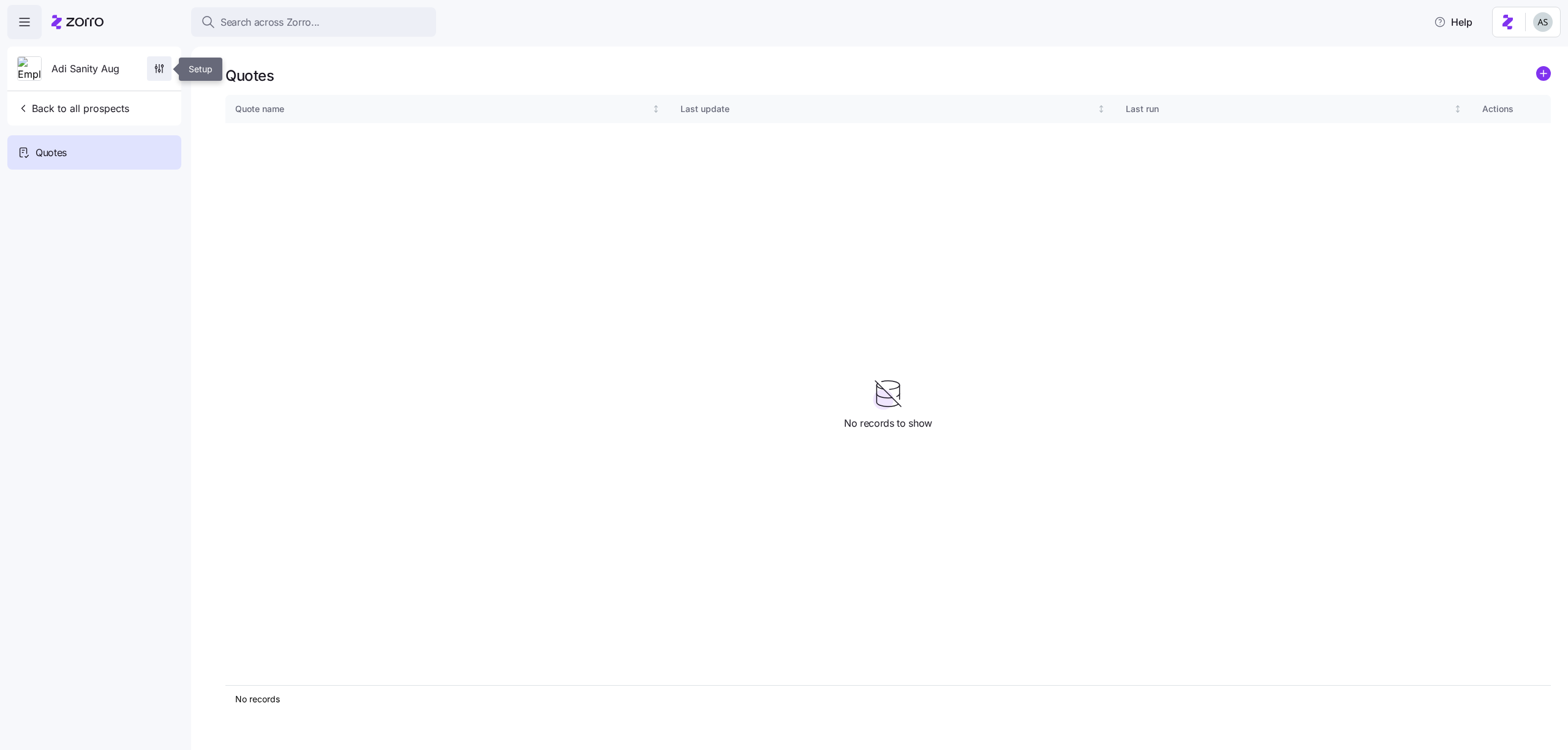
click at [161, 71] on icon "button" at bounding box center [160, 68] width 12 height 12
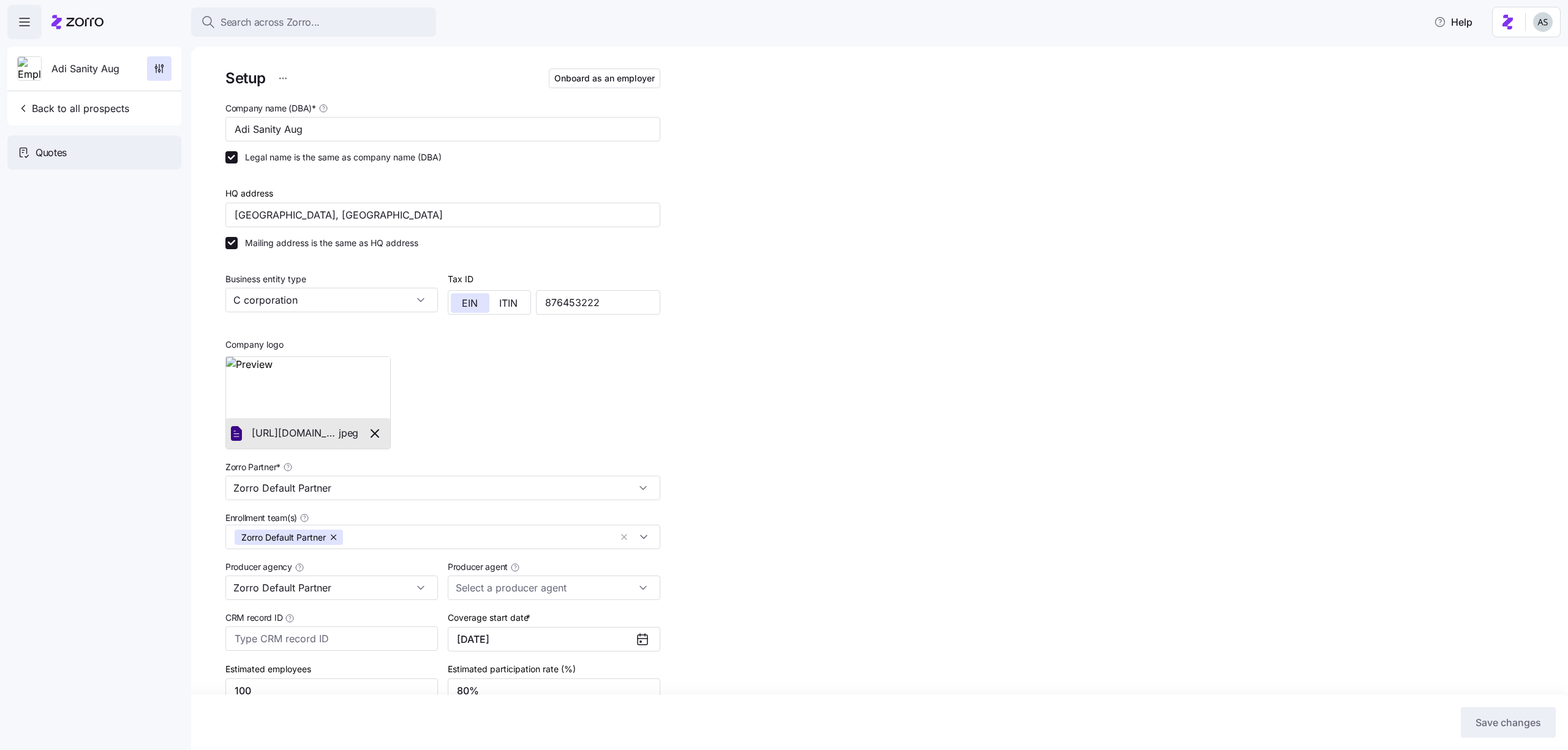
click at [58, 147] on span "Quotes" at bounding box center [51, 153] width 31 height 16
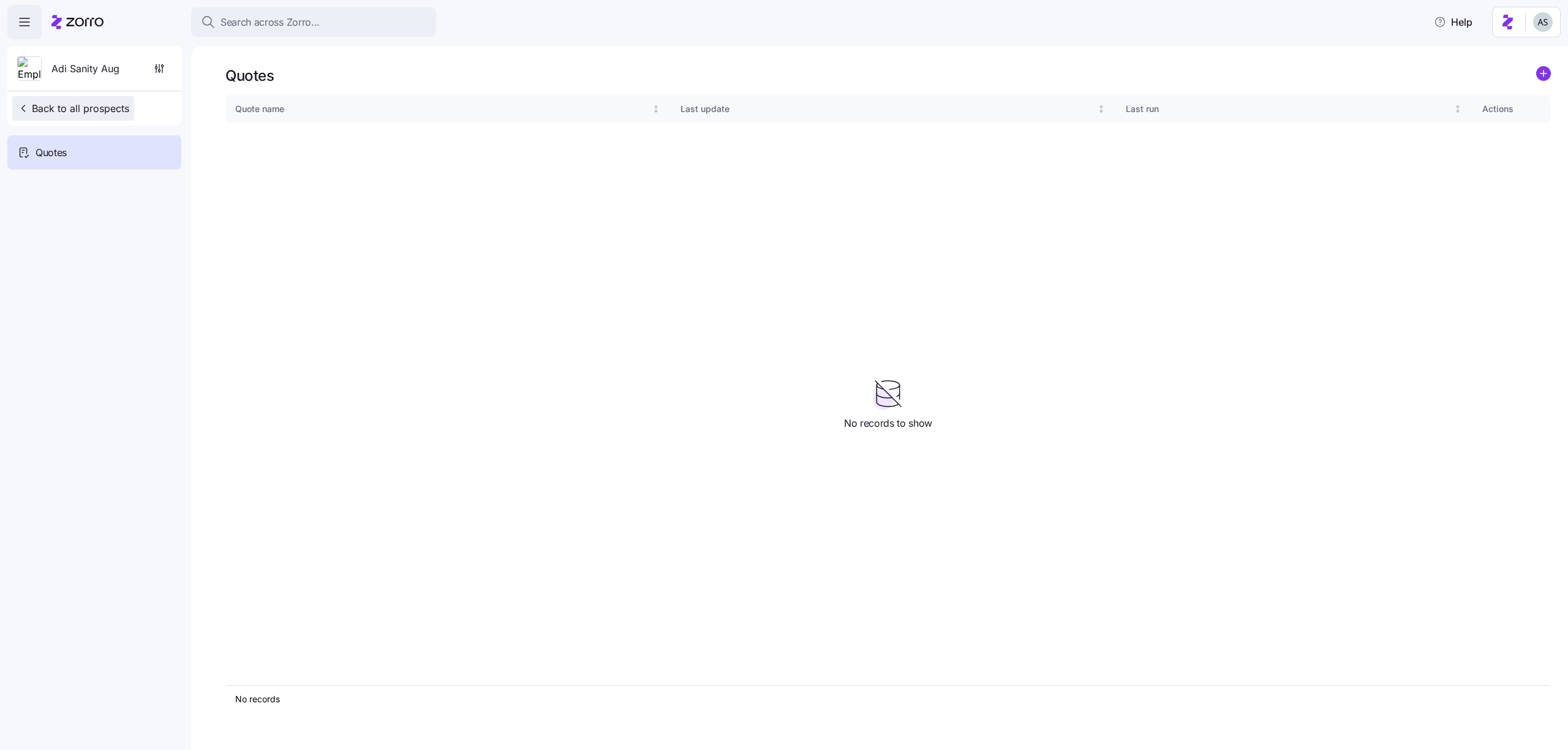
click at [120, 98] on button "Back to all prospects" at bounding box center [72, 108] width 122 height 24
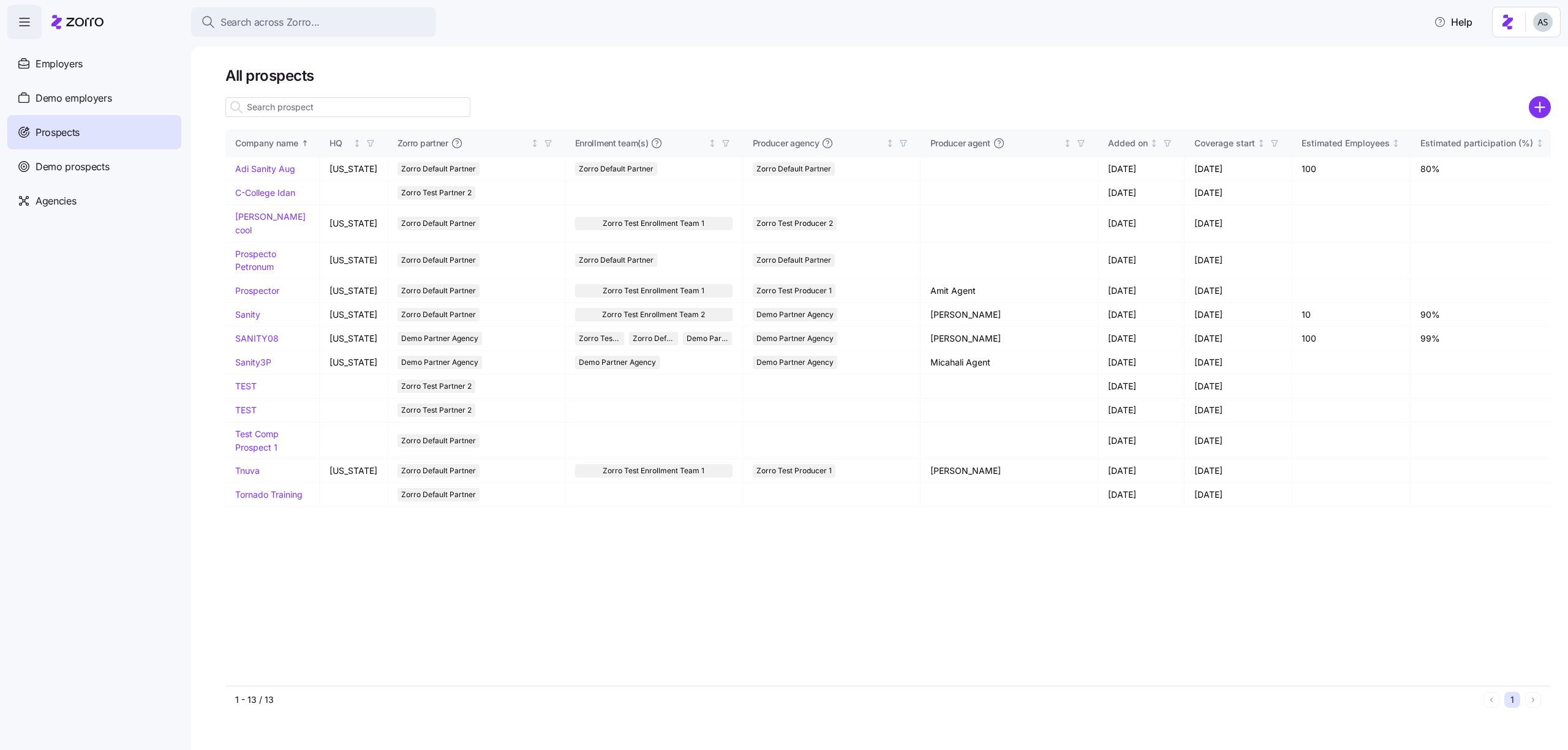
click at [1552, 24] on html "Search across Zorro... Help Employers Demo employers Prospects Demo prospects A…" at bounding box center [784, 371] width 1568 height 742
click at [1547, 31] on html "Search across Zorro... Help Employers Demo employers Prospects Demo prospects A…" at bounding box center [784, 371] width 1568 height 742
click at [141, 184] on div "Agencies" at bounding box center [95, 201] width 174 height 34
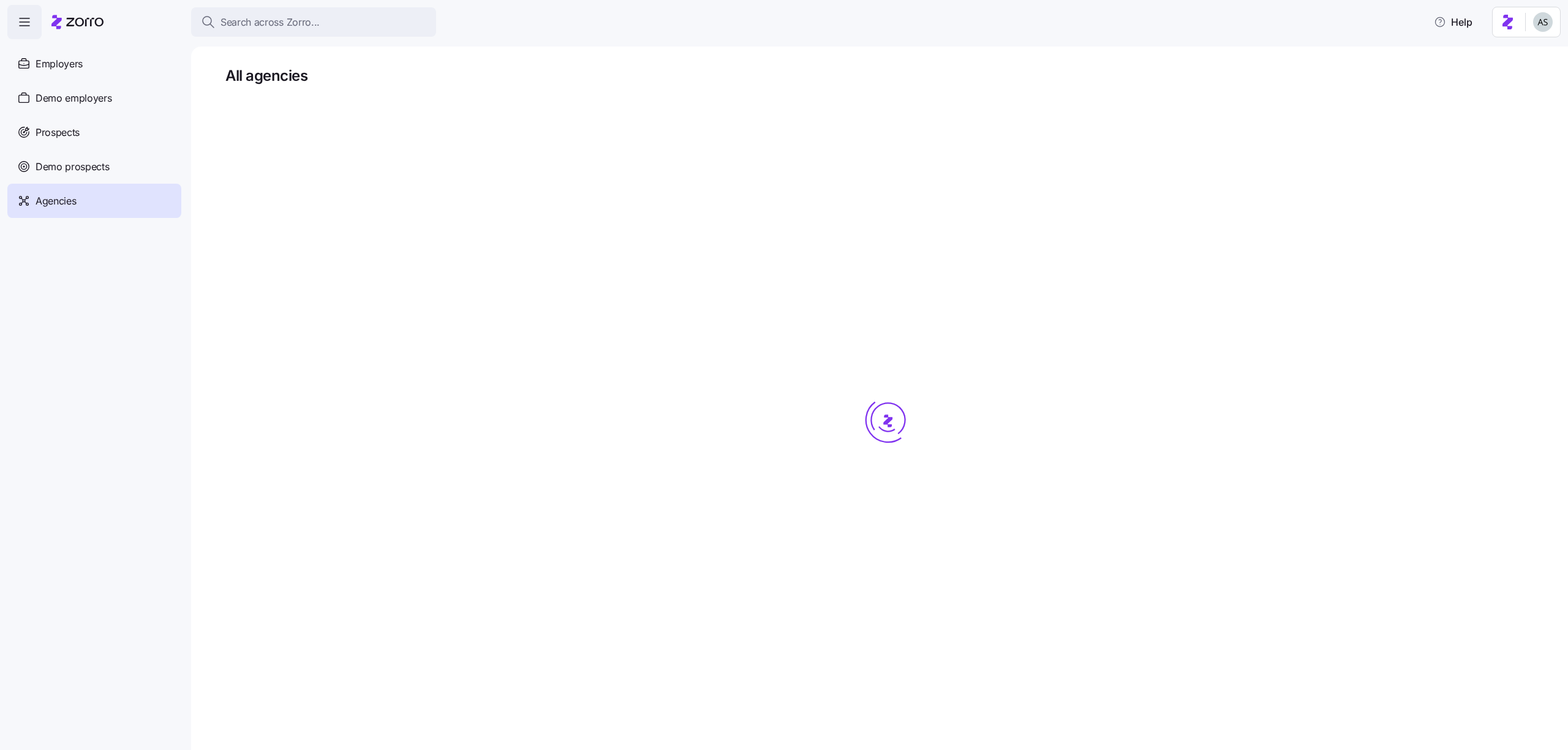
click at [111, 72] on div "Employers" at bounding box center [95, 64] width 174 height 34
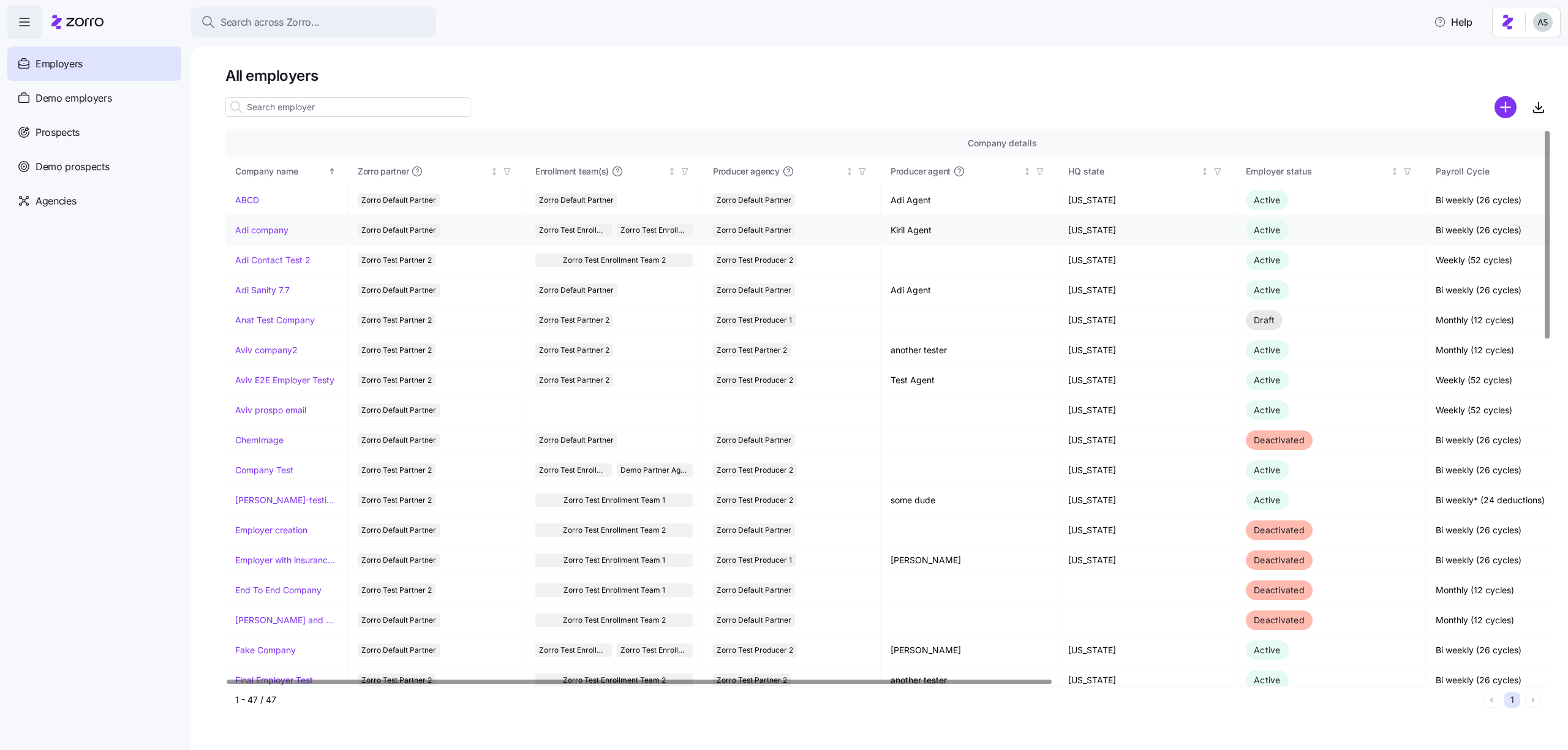
click at [269, 228] on link "Adi company" at bounding box center [262, 230] width 53 height 12
